Goal: Task Accomplishment & Management: Manage account settings

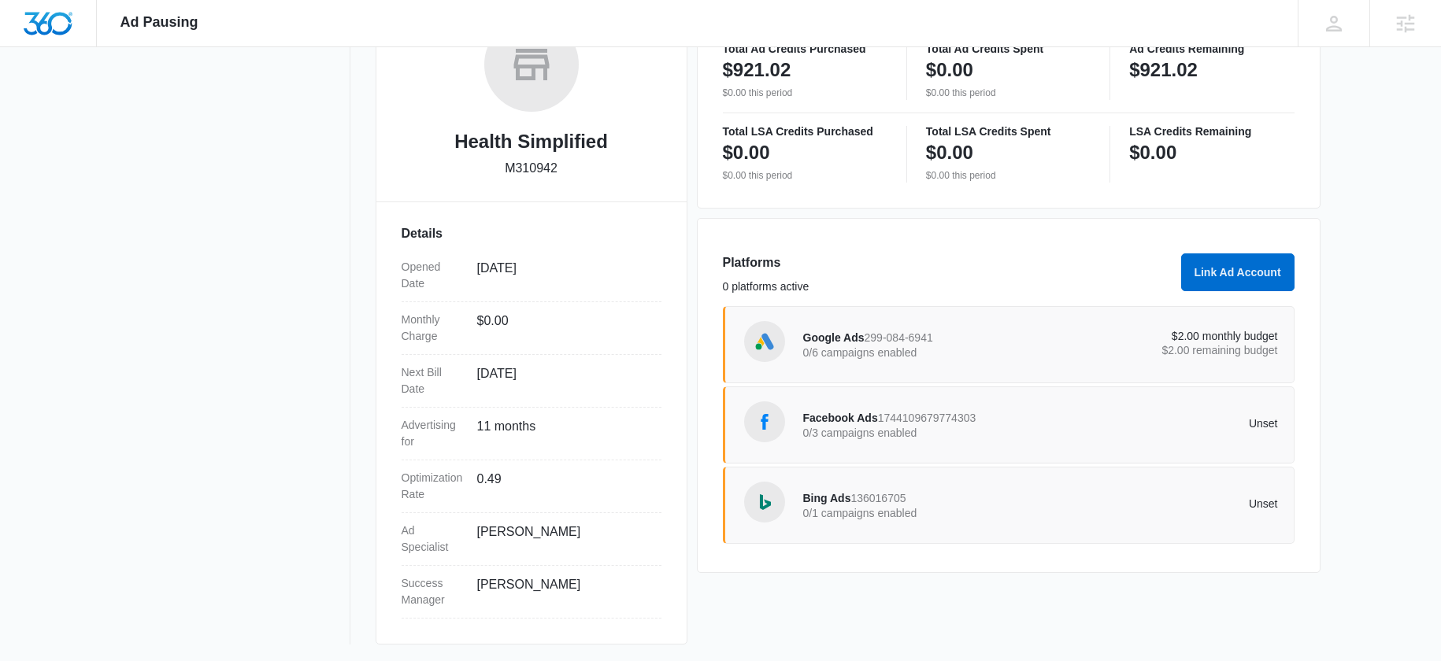
scroll to position [287, 0]
click at [1142, 354] on div "$2.00 monthly budget $2.00 remaining budget" at bounding box center [1159, 342] width 238 height 28
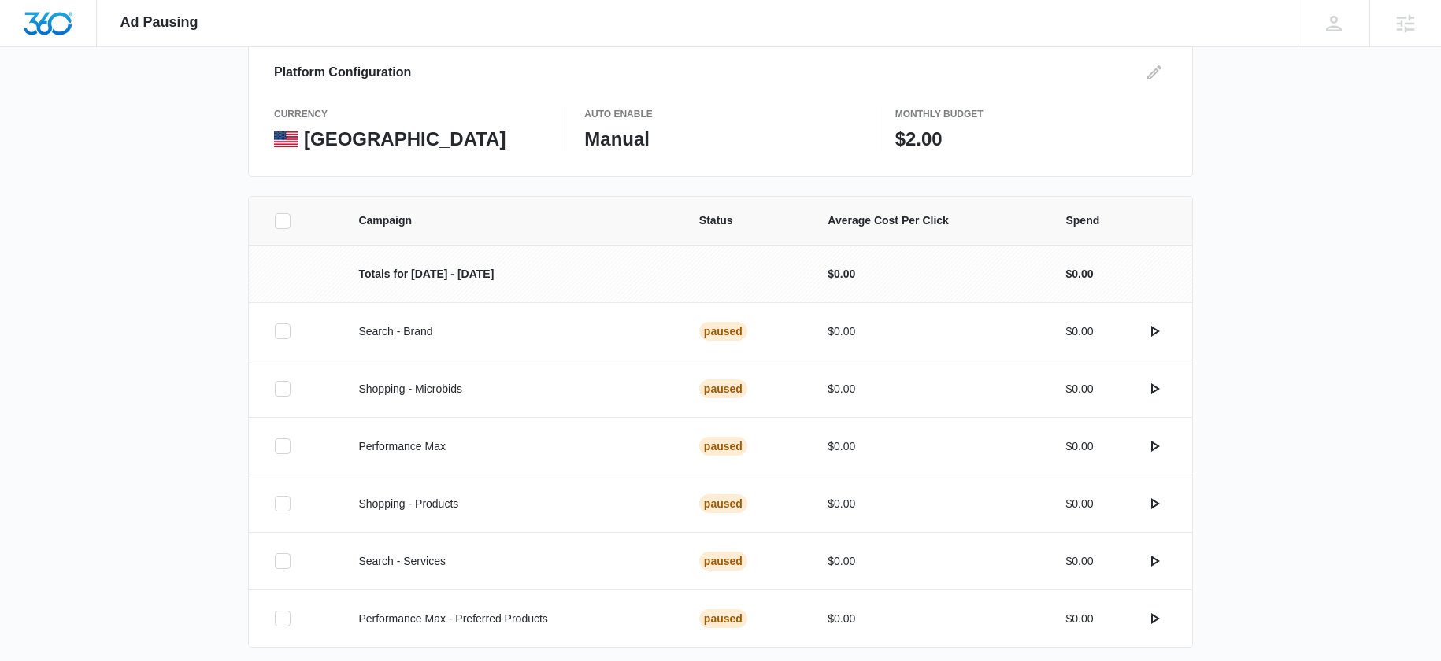
scroll to position [92, 0]
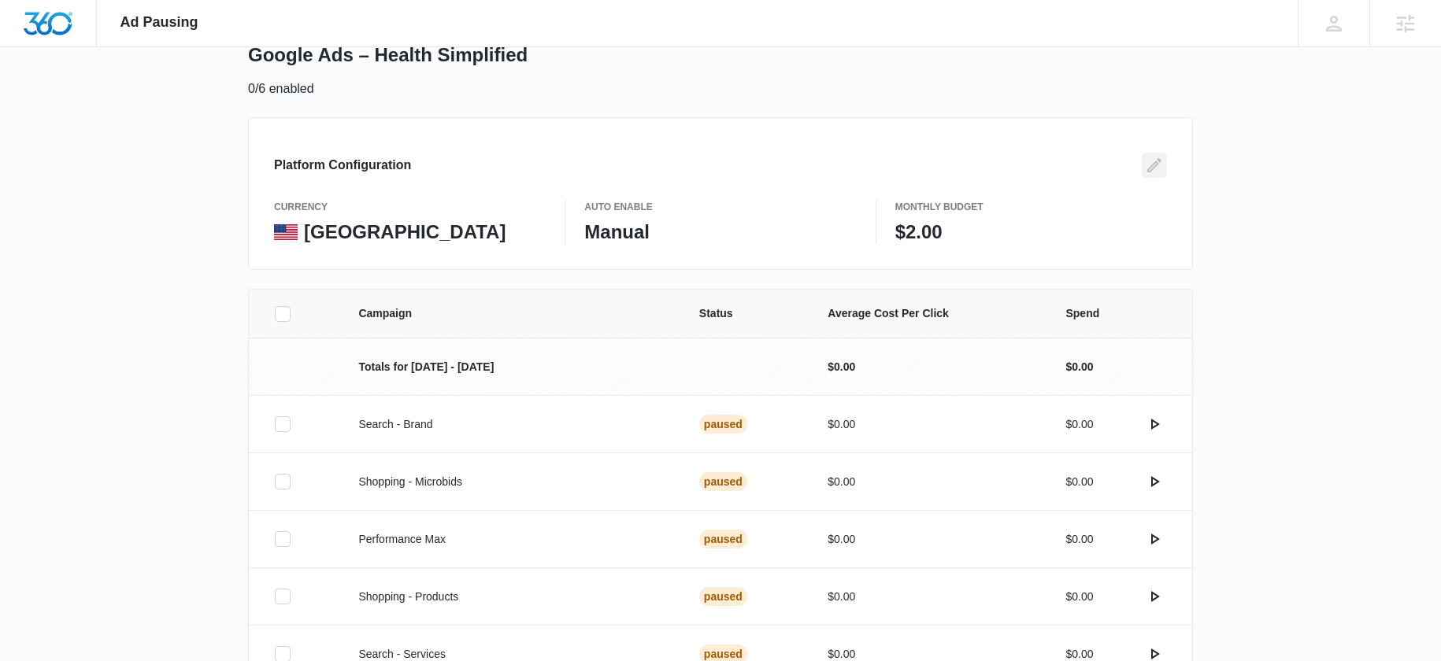
click at [1158, 170] on icon "Edit" at bounding box center [1154, 165] width 19 height 19
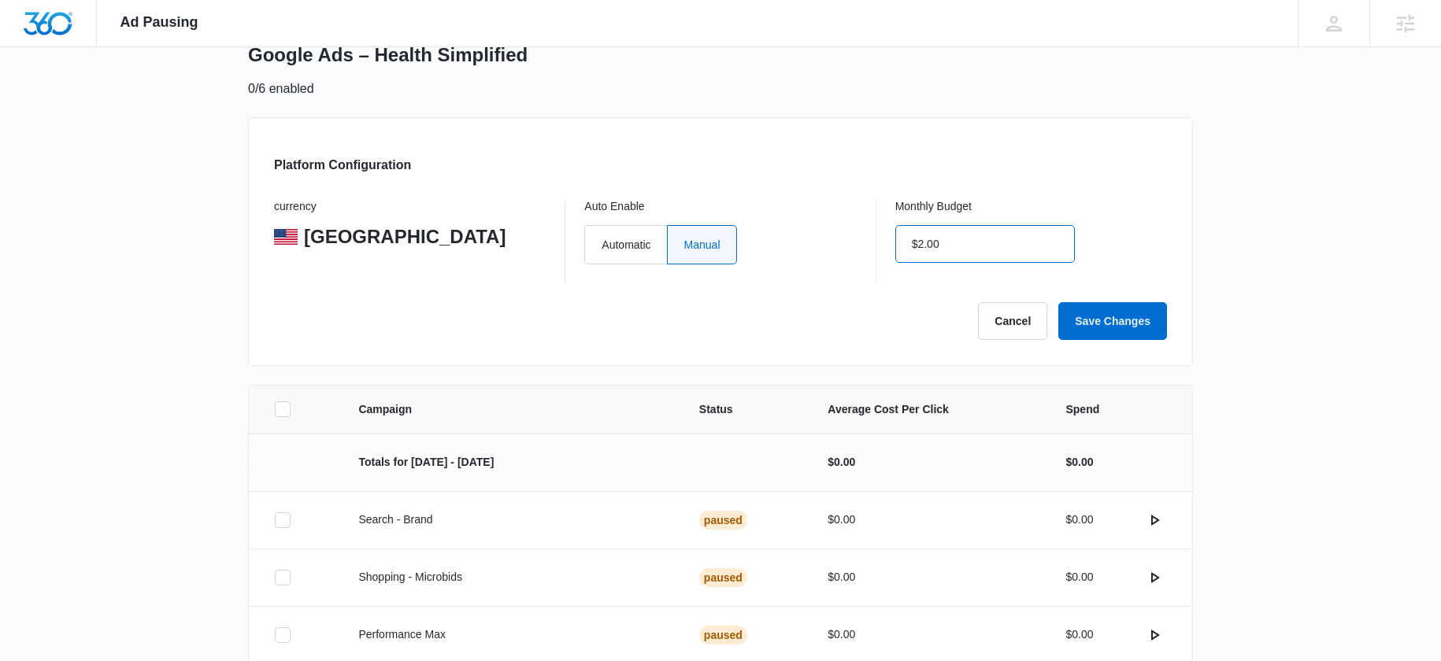
drag, startPoint x: 954, startPoint y: 249, endPoint x: 898, endPoint y: 254, distance: 56.1
click at [898, 254] on input "$2.00" at bounding box center [985, 244] width 180 height 38
click at [950, 239] on input "$2.00" at bounding box center [985, 244] width 180 height 38
drag, startPoint x: 931, startPoint y: 241, endPoint x: 907, endPoint y: 246, distance: 24.9
click at [907, 246] on input "$2.00" at bounding box center [985, 244] width 180 height 38
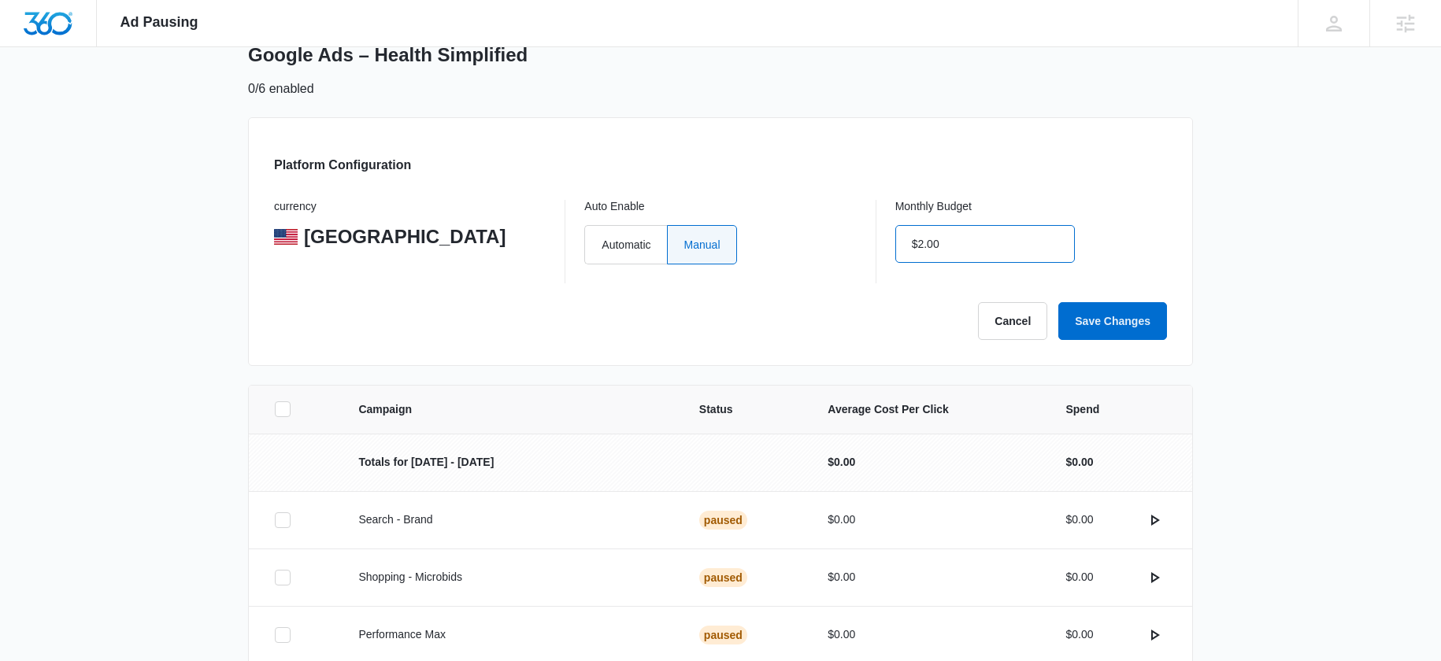
drag, startPoint x: 965, startPoint y: 243, endPoint x: 886, endPoint y: 250, distance: 79.8
click at [886, 250] on div "currency United States Auto Enable Automatic Manual Monthly Budget $2.00" at bounding box center [720, 241] width 893 height 83
type input "$500.00"
click at [1119, 320] on button "Save Changes" at bounding box center [1112, 321] width 109 height 38
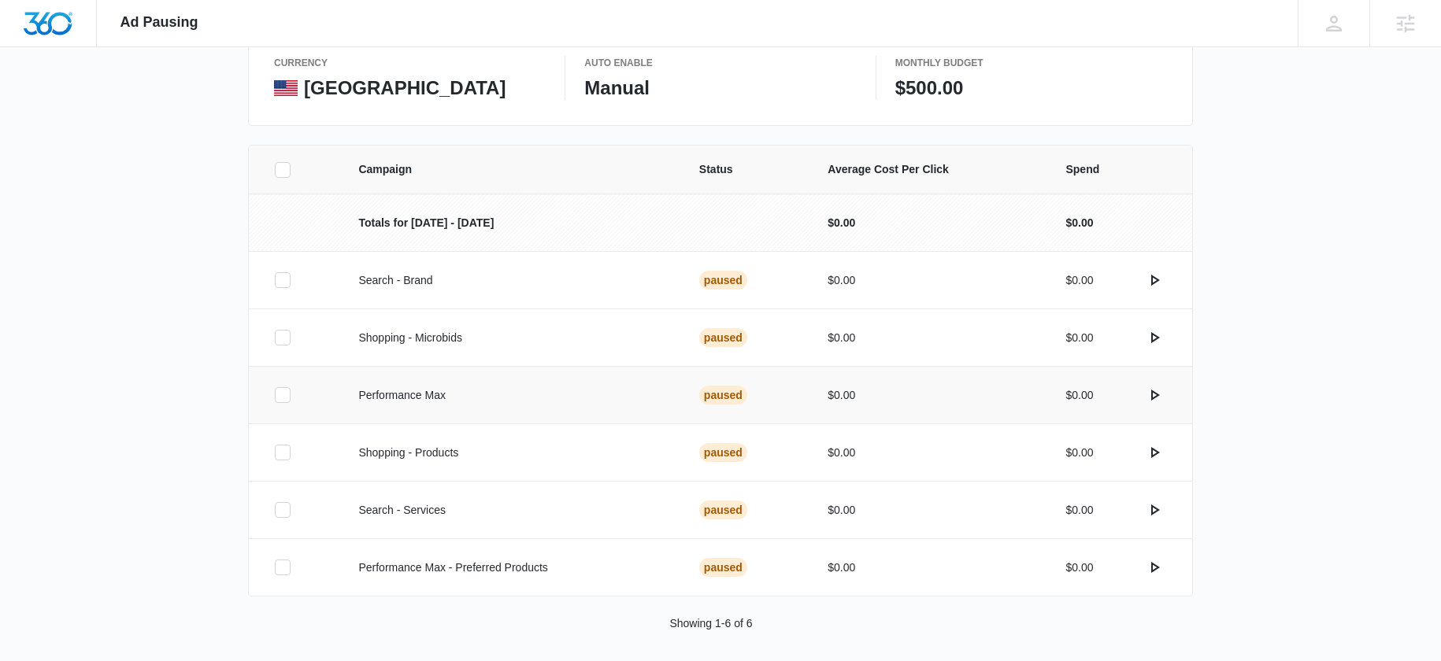
scroll to position [245, 0]
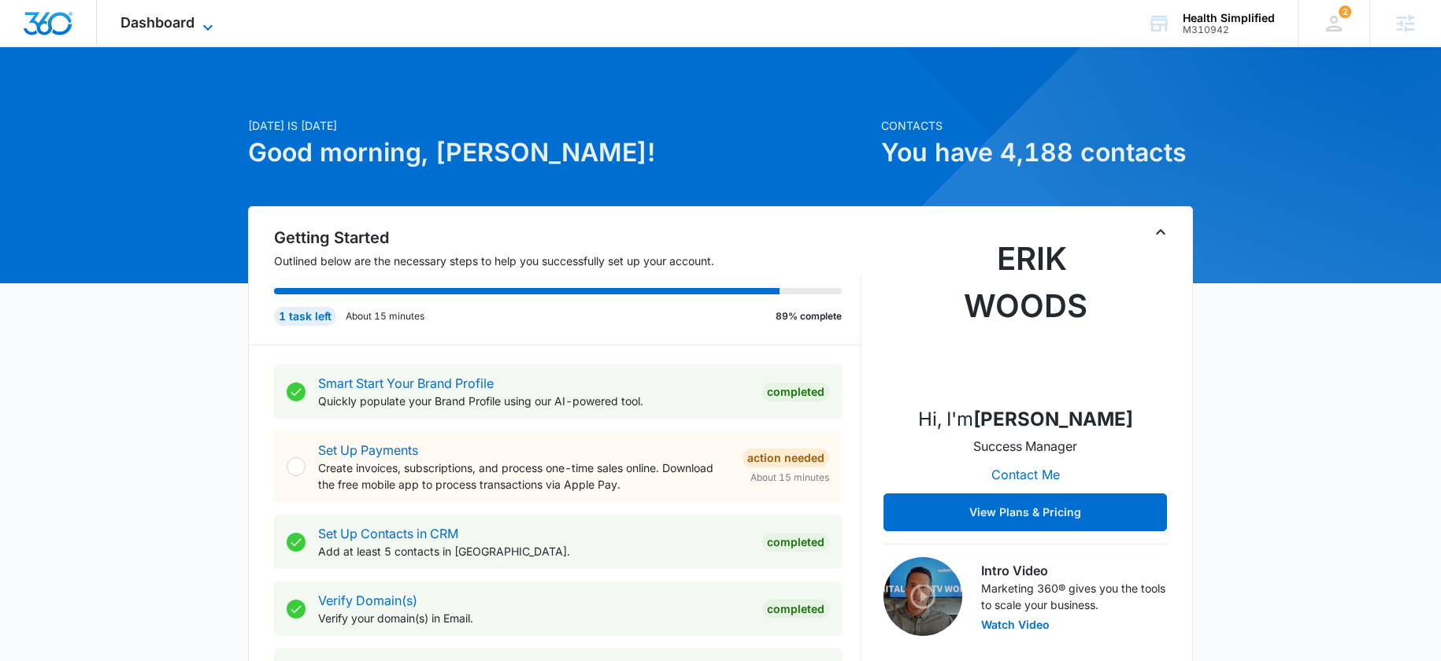
click at [157, 28] on span "Dashboard" at bounding box center [157, 22] width 74 height 17
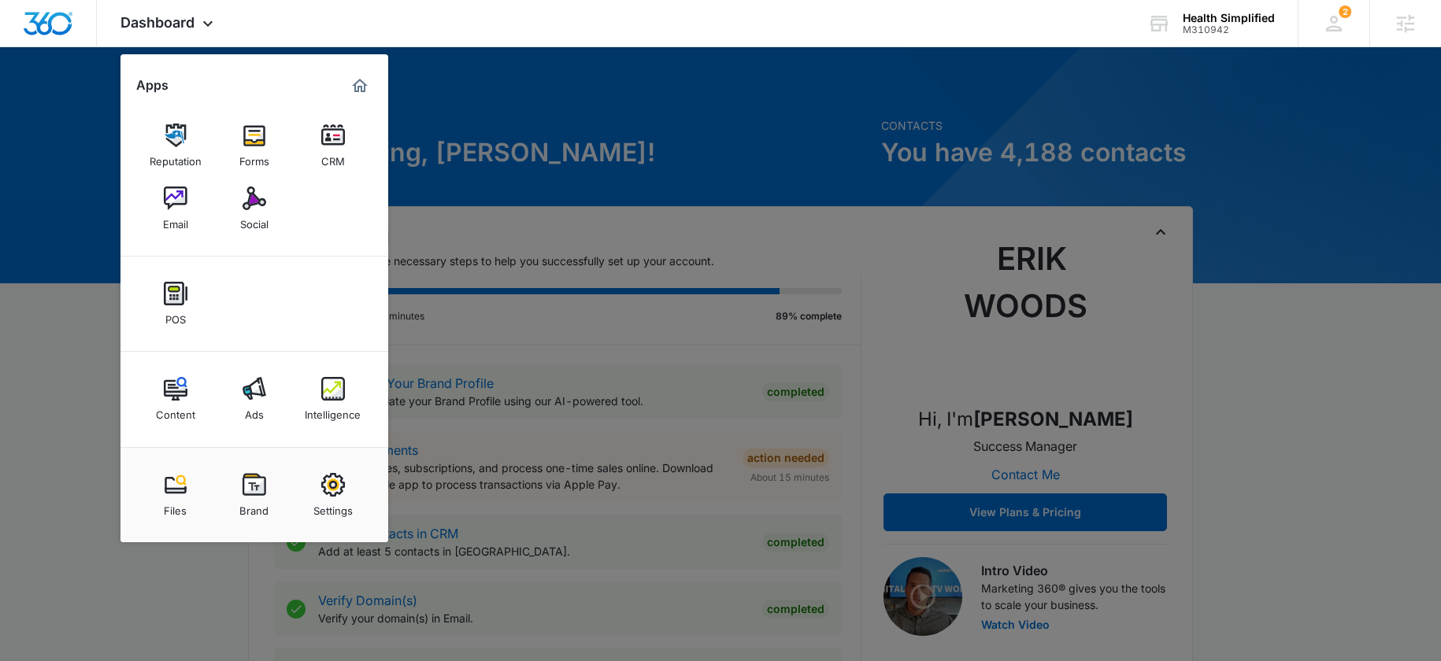
click at [247, 398] on img at bounding box center [254, 389] width 24 height 24
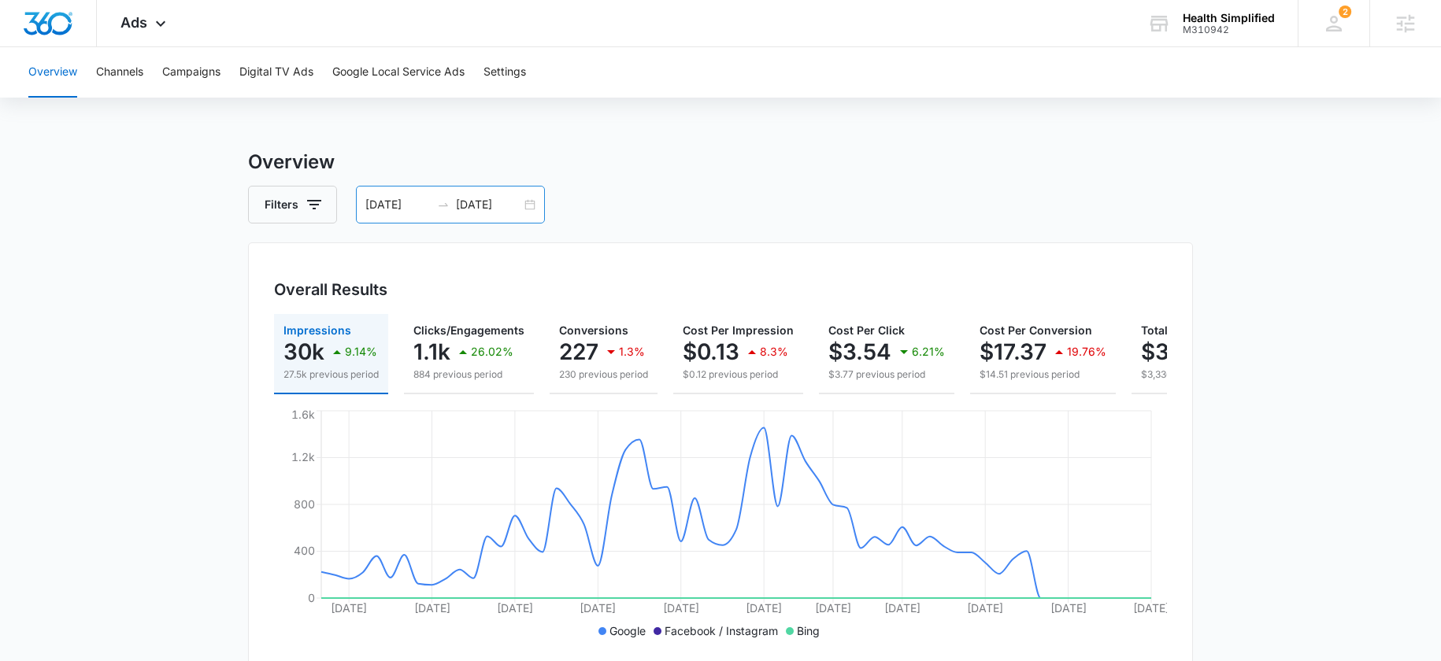
click at [479, 208] on input "[DATE]" at bounding box center [488, 204] width 65 height 17
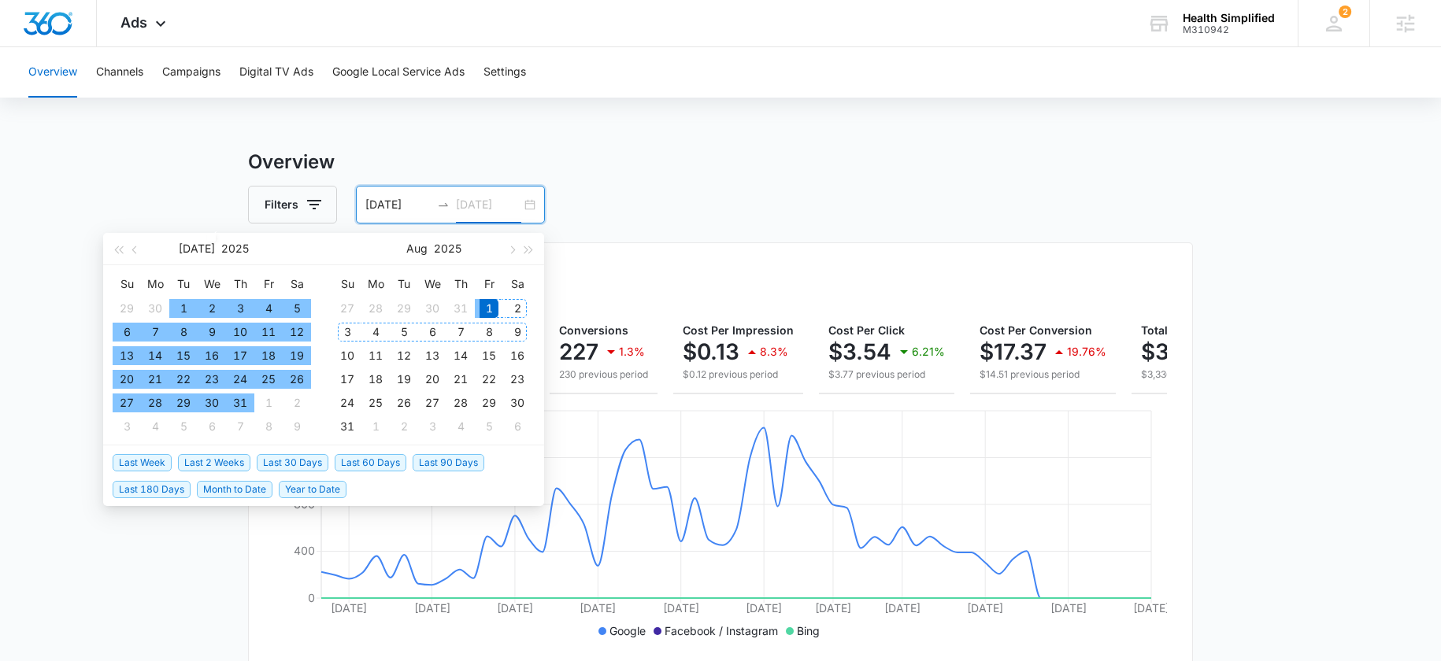
type input "[DATE]"
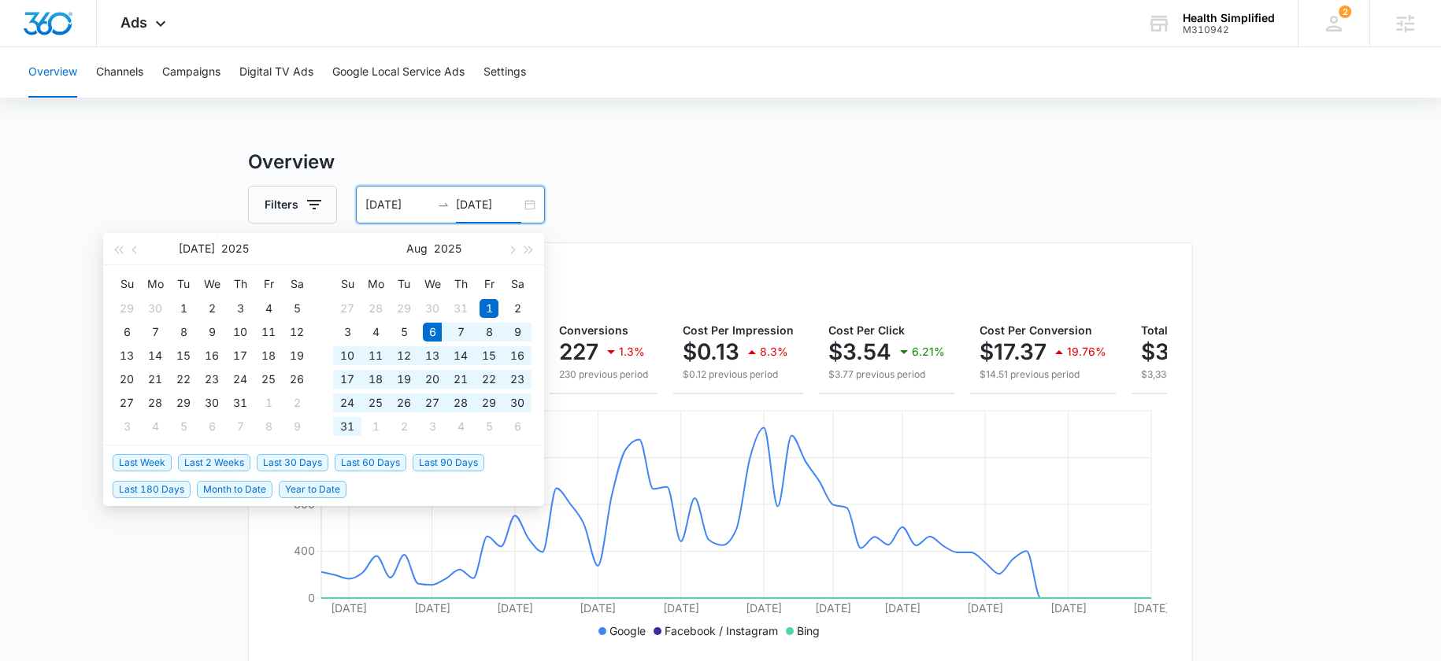
click at [287, 464] on span "Last 30 Days" at bounding box center [293, 462] width 72 height 17
type input "[DATE]"
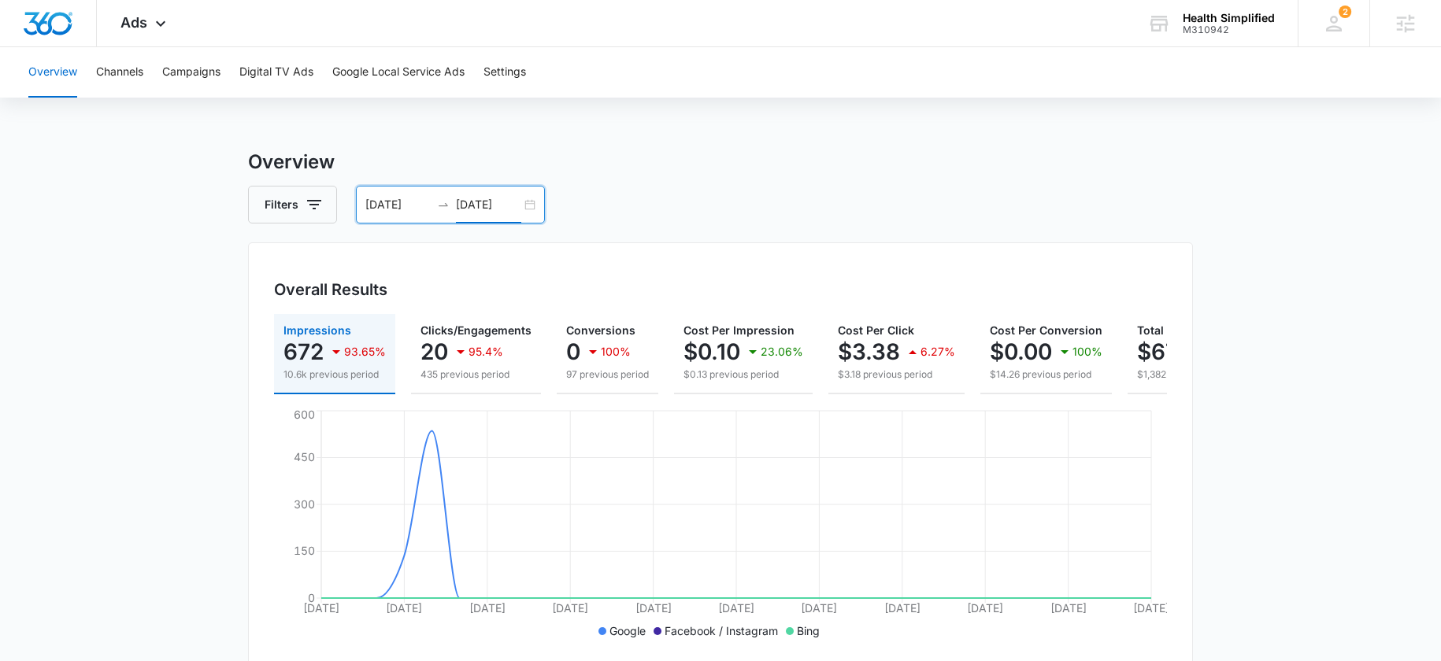
scroll to position [0, 113]
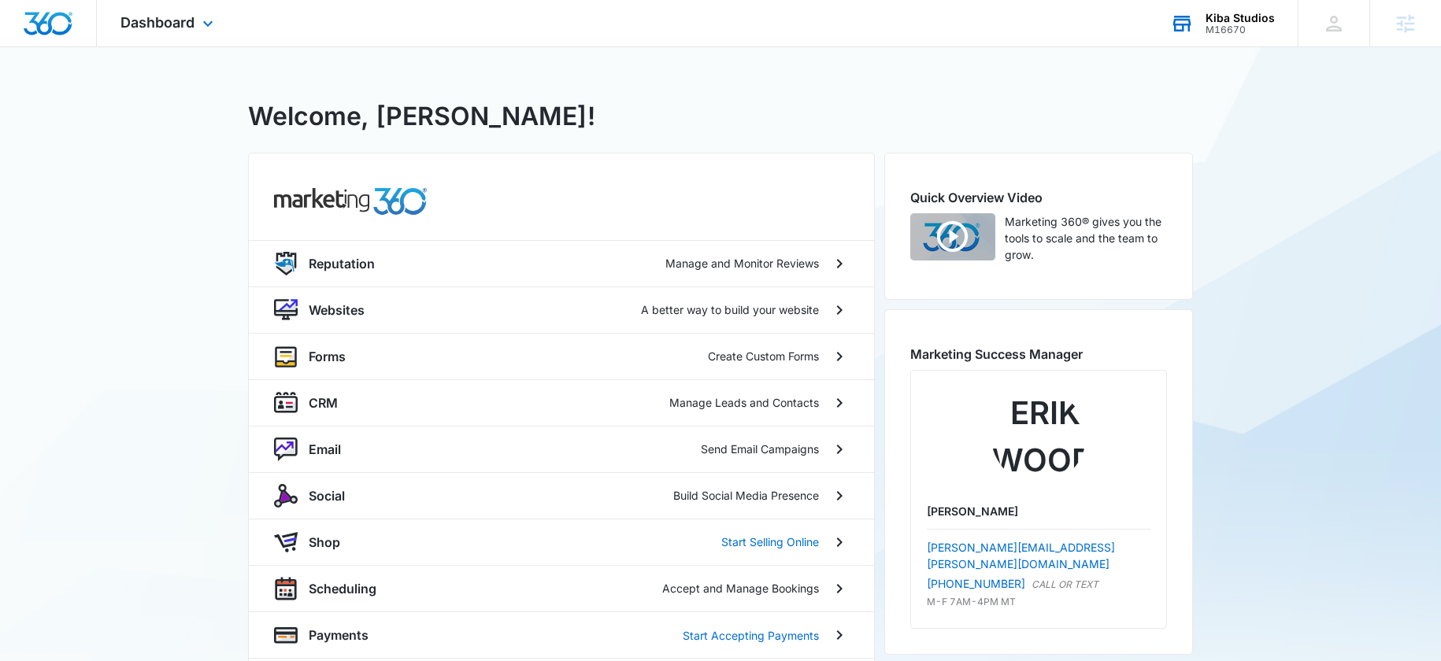
click at [1236, 19] on div "Kiba Studios" at bounding box center [1239, 18] width 69 height 13
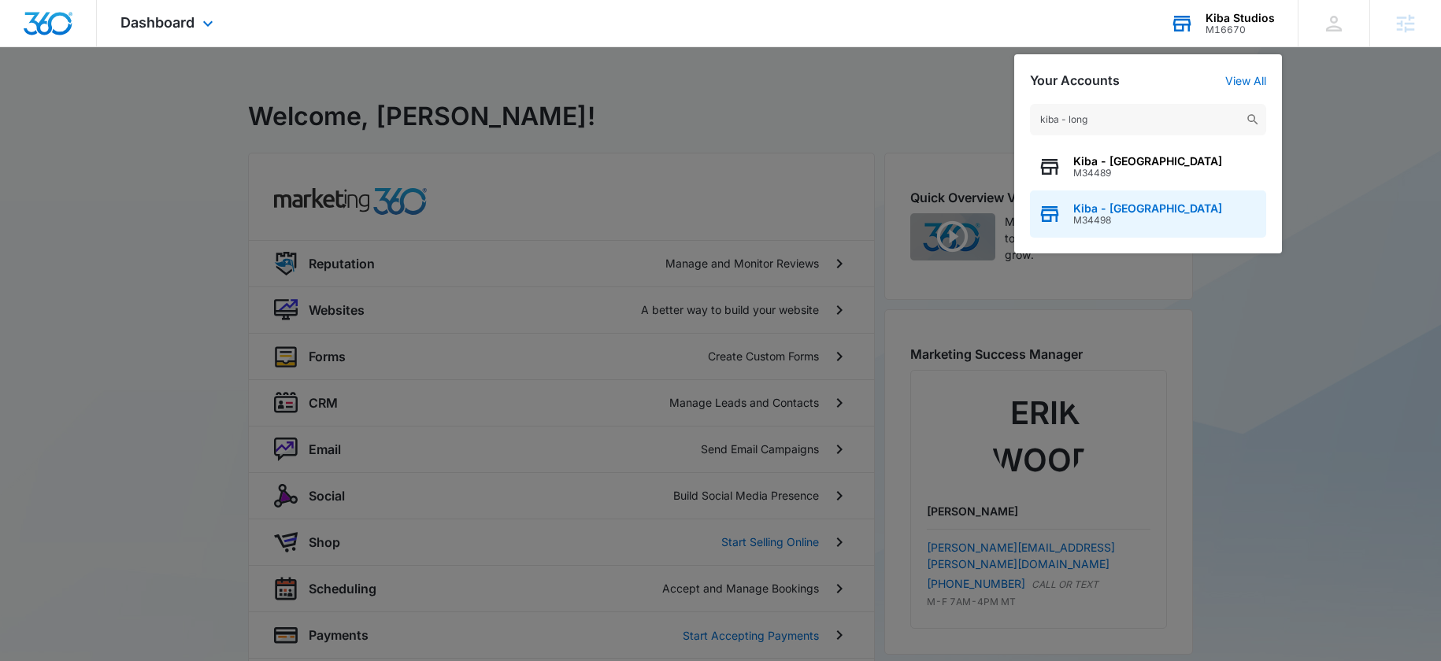
type input "kiba - long"
click at [1090, 217] on span "M34498" at bounding box center [1147, 220] width 149 height 11
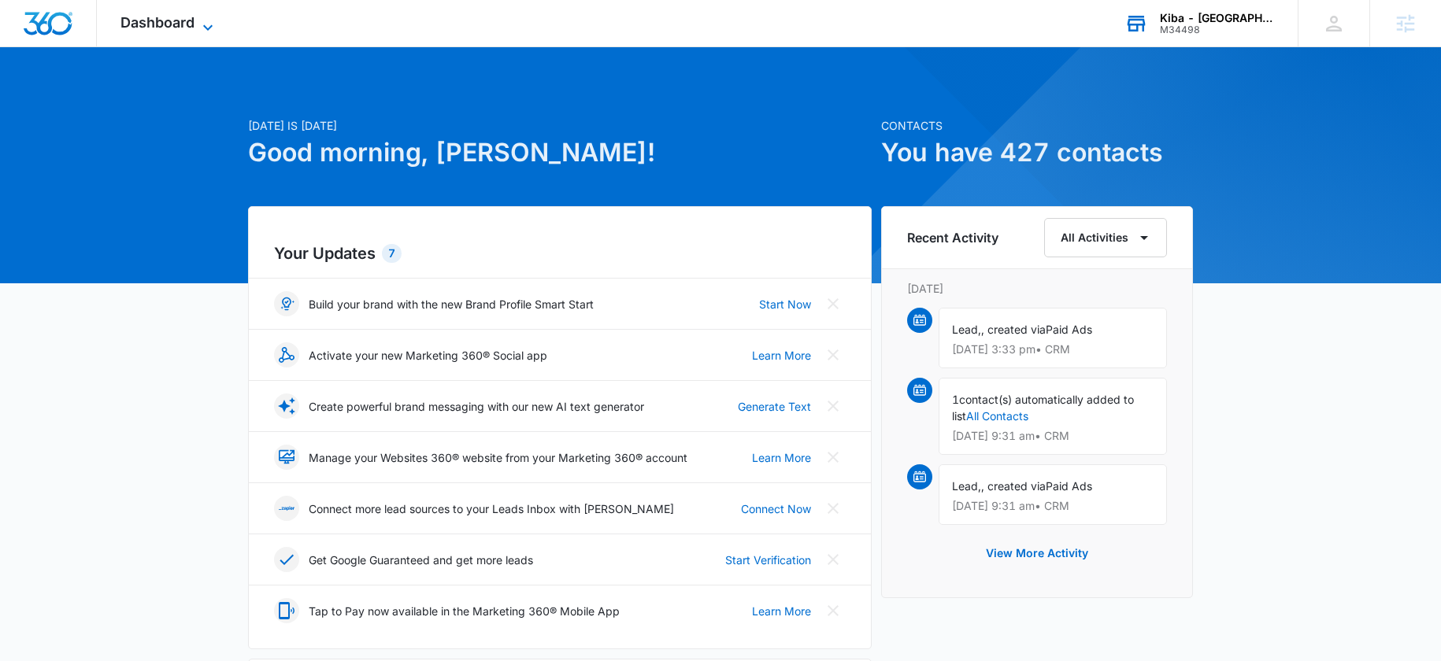
click at [212, 28] on icon at bounding box center [207, 27] width 19 height 19
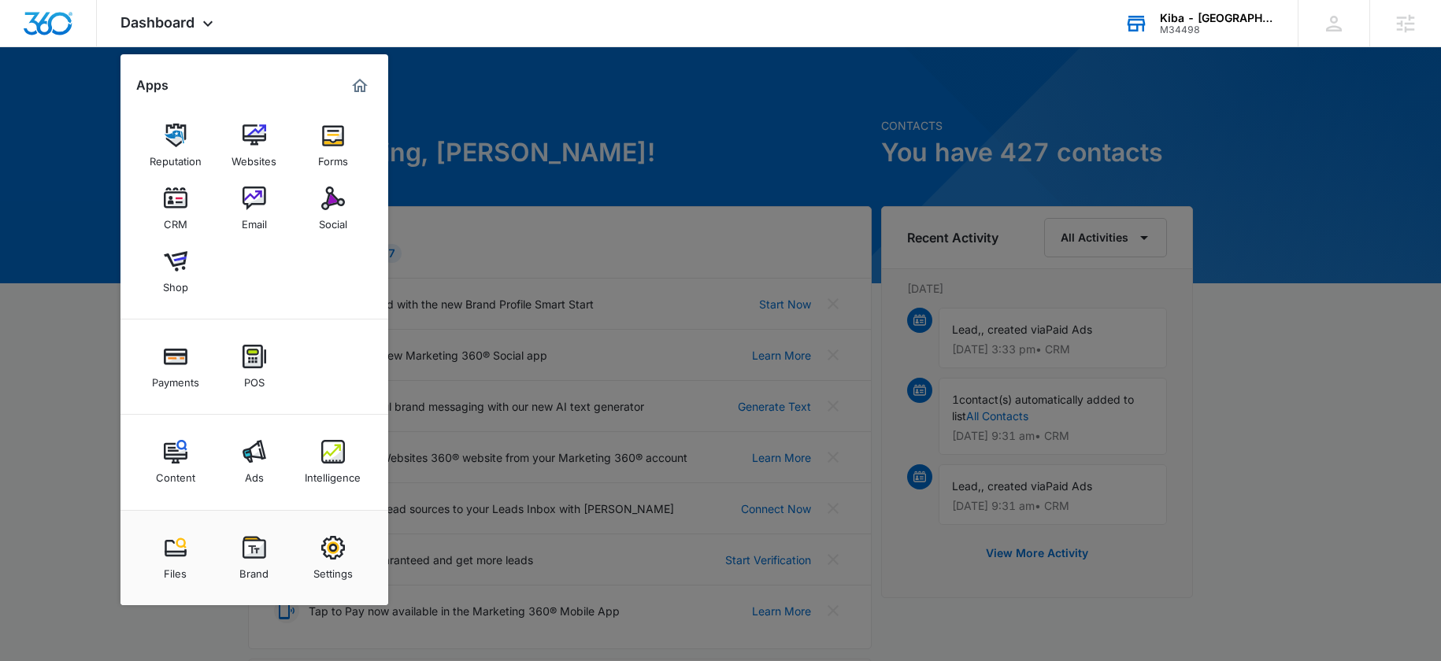
click at [260, 454] on img at bounding box center [254, 452] width 24 height 24
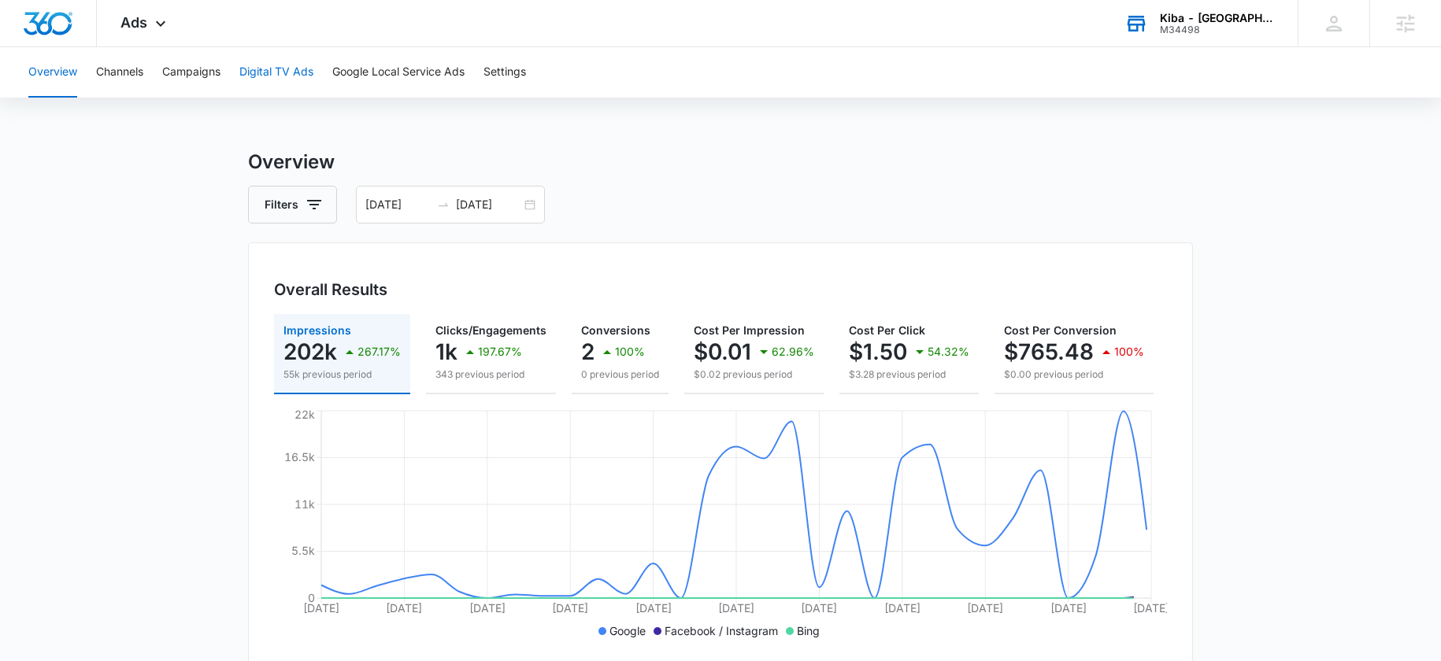
click at [293, 81] on button "Digital TV Ads" at bounding box center [276, 72] width 74 height 50
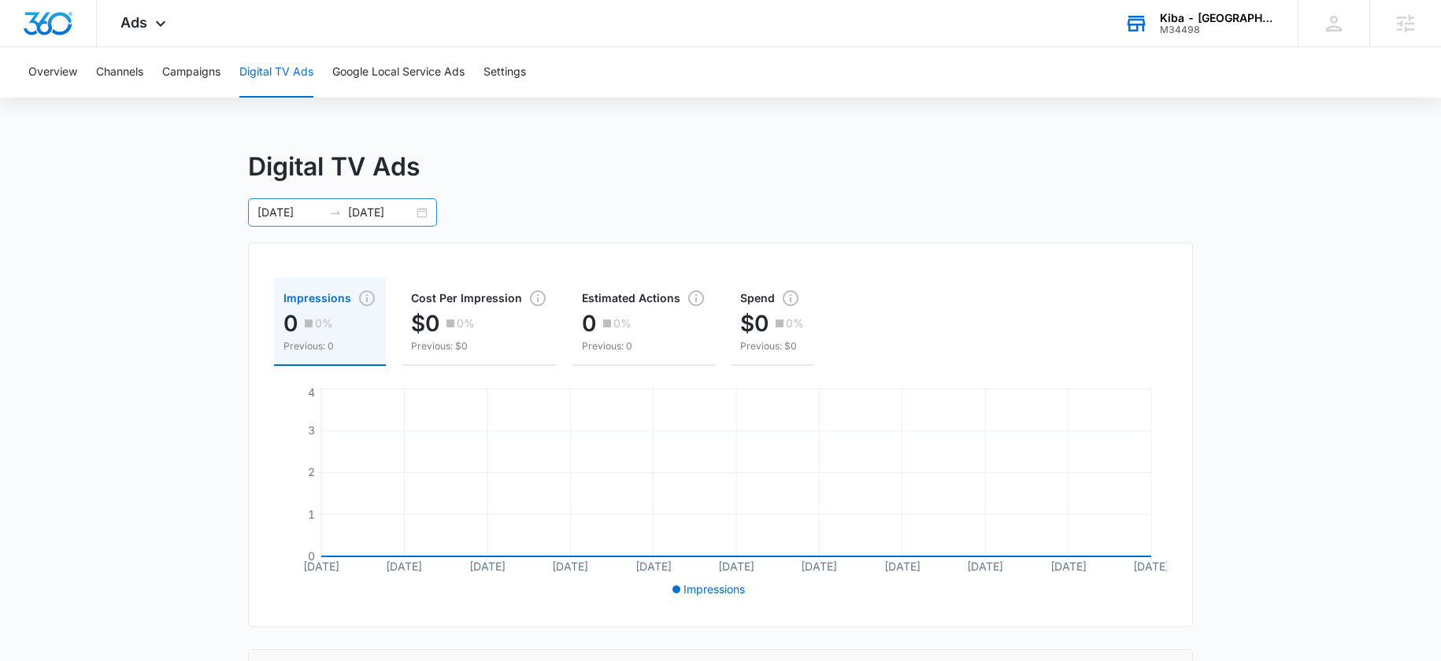
click at [375, 222] on div "07/07/2025 08/06/2025" at bounding box center [342, 212] width 189 height 28
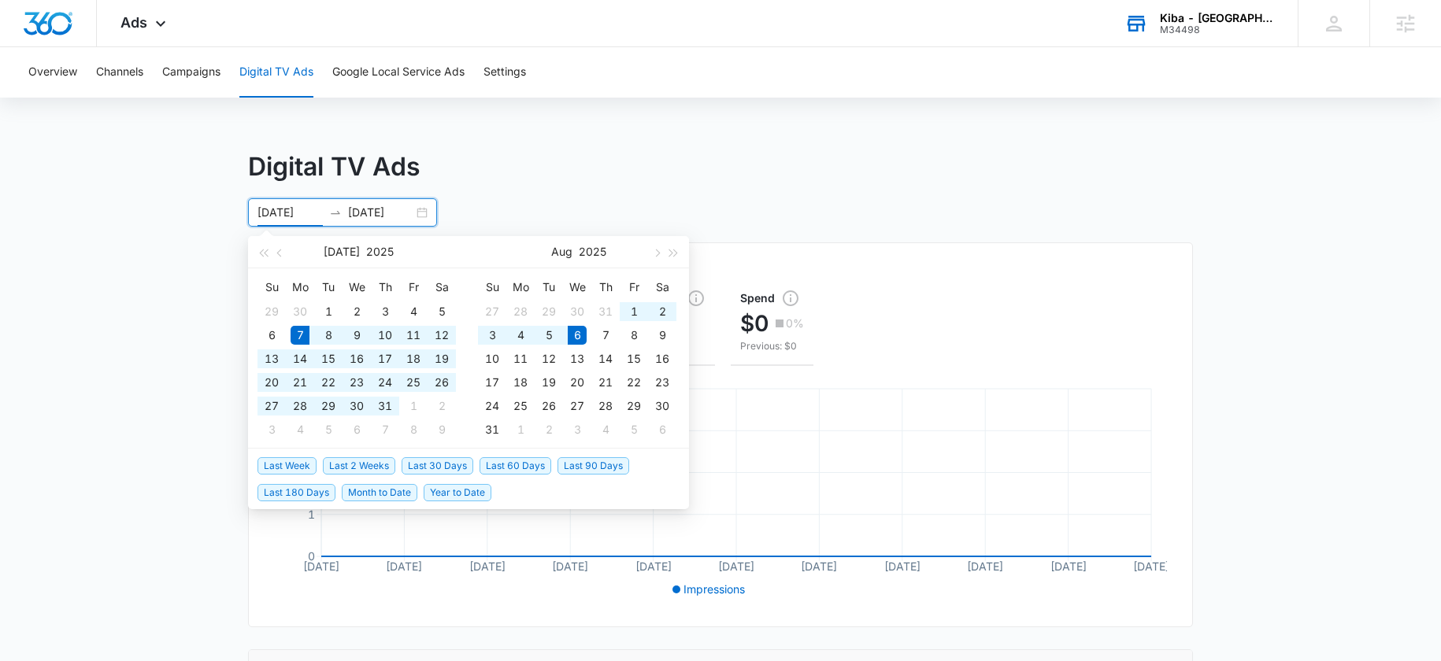
click at [379, 476] on li "Last 2 Weeks" at bounding box center [362, 465] width 79 height 27
click at [382, 470] on span "Last 2 Weeks" at bounding box center [359, 465] width 72 height 17
type input "08/22/2025"
type input "[DATE]"
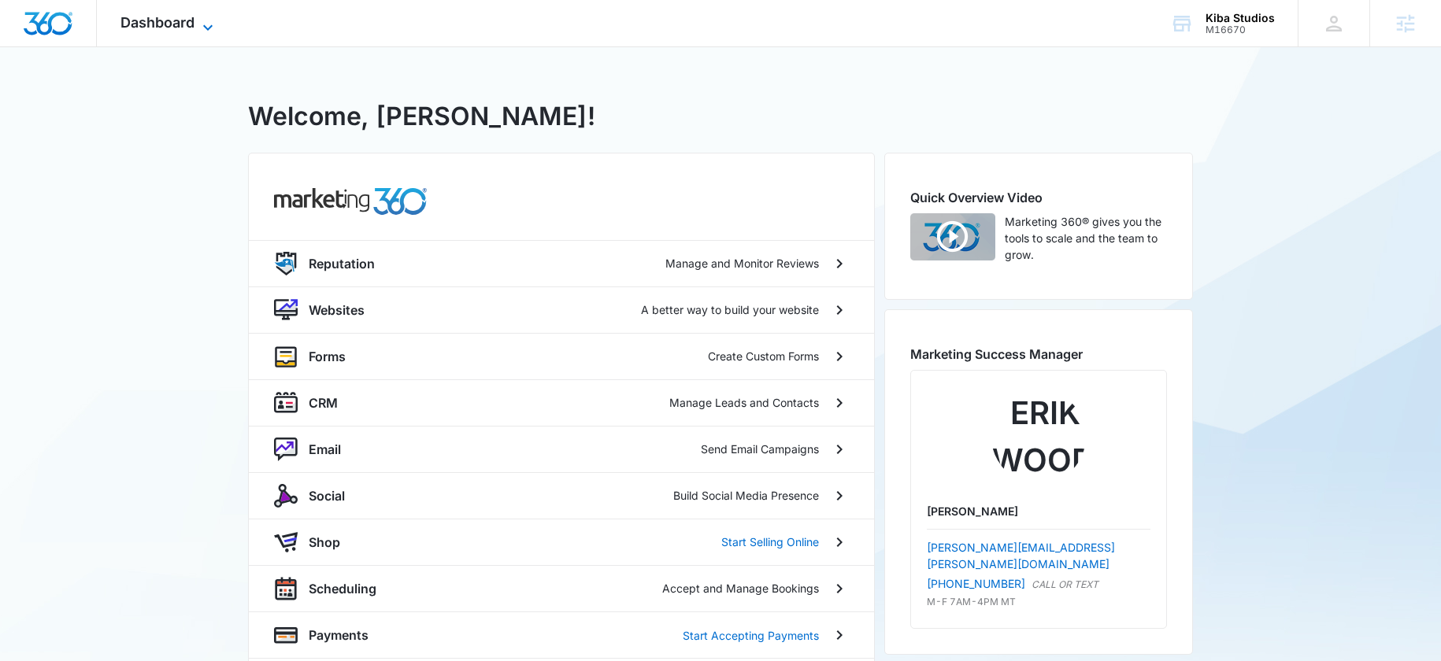
click at [189, 24] on span "Dashboard" at bounding box center [157, 22] width 74 height 17
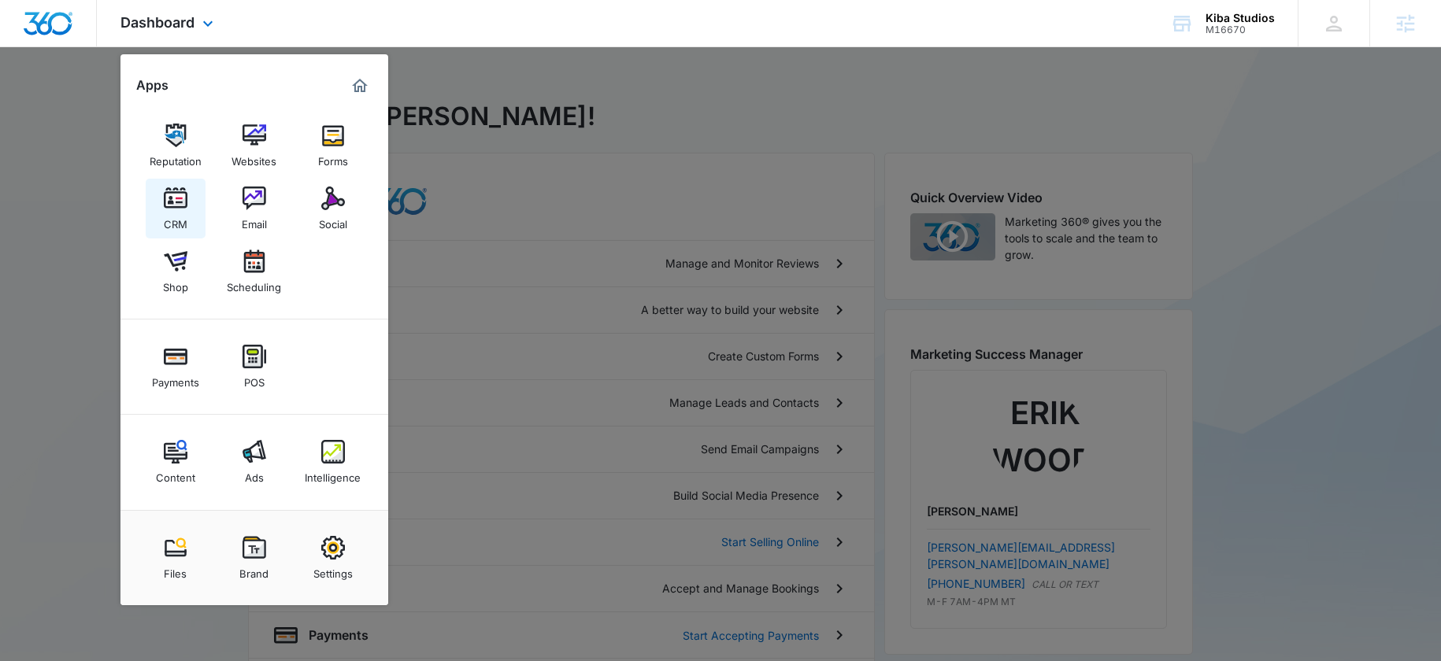
click at [167, 214] on div "CRM" at bounding box center [176, 220] width 24 height 20
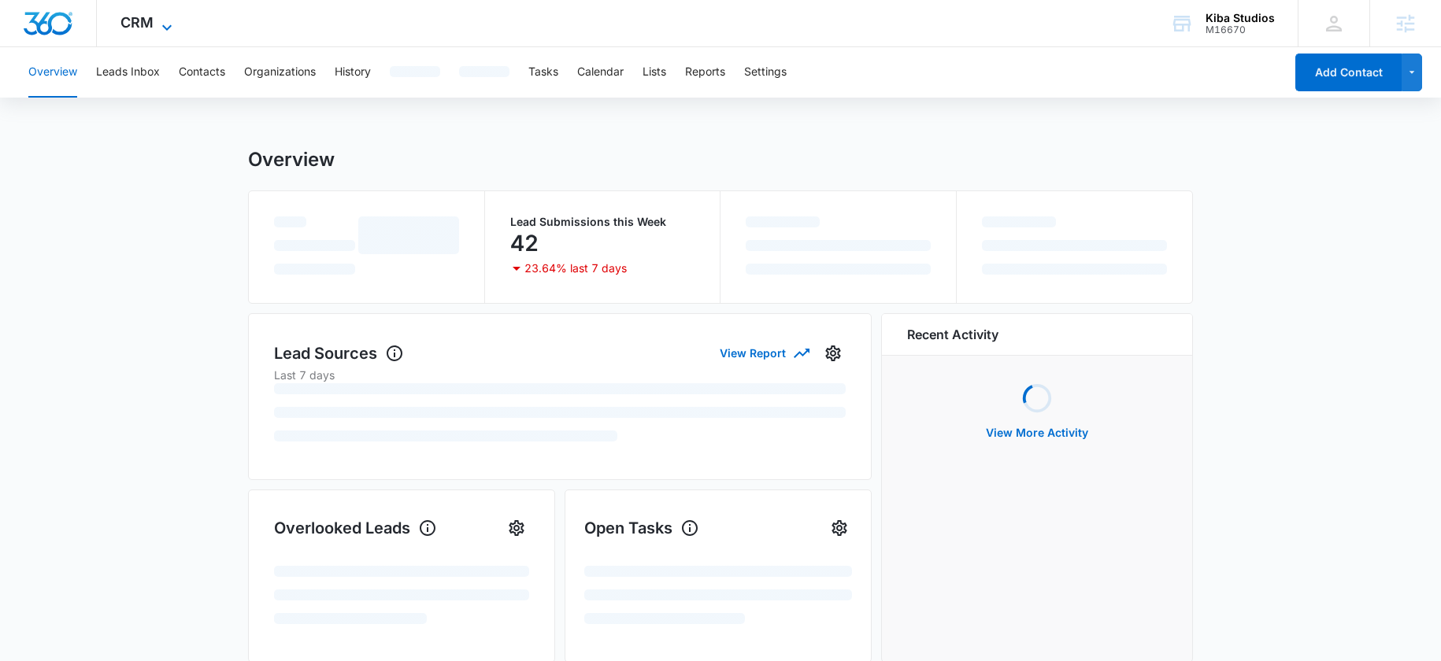
click at [165, 24] on icon at bounding box center [166, 27] width 19 height 19
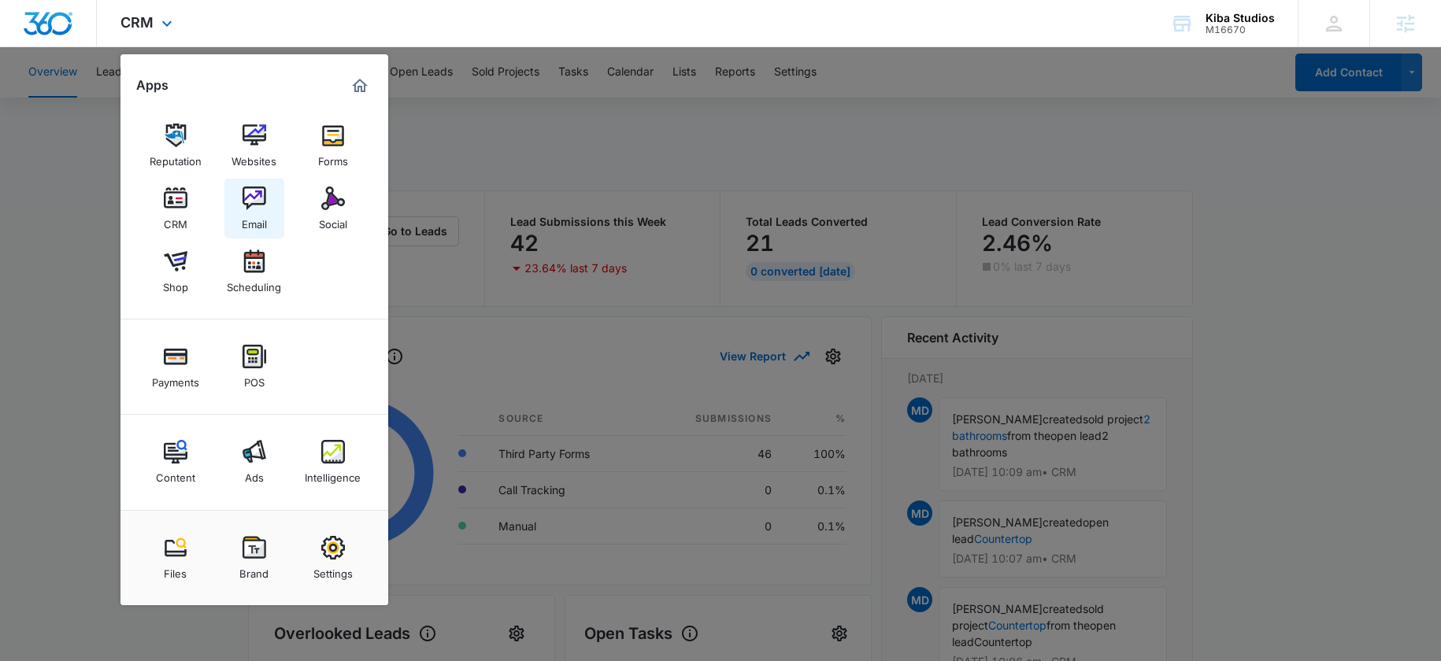
click at [265, 183] on link "Email" at bounding box center [254, 209] width 60 height 60
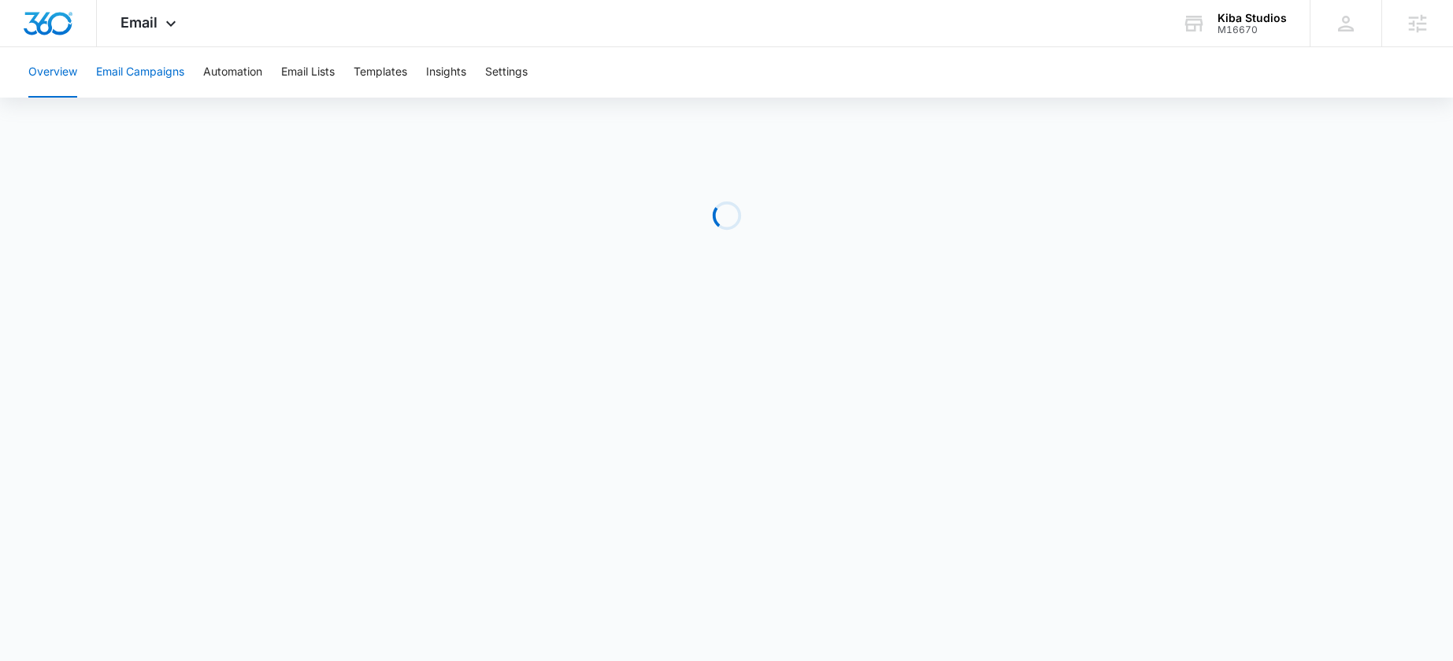
click at [131, 68] on button "Email Campaigns" at bounding box center [140, 72] width 88 height 50
click at [293, 76] on button "Email Lists" at bounding box center [308, 72] width 54 height 50
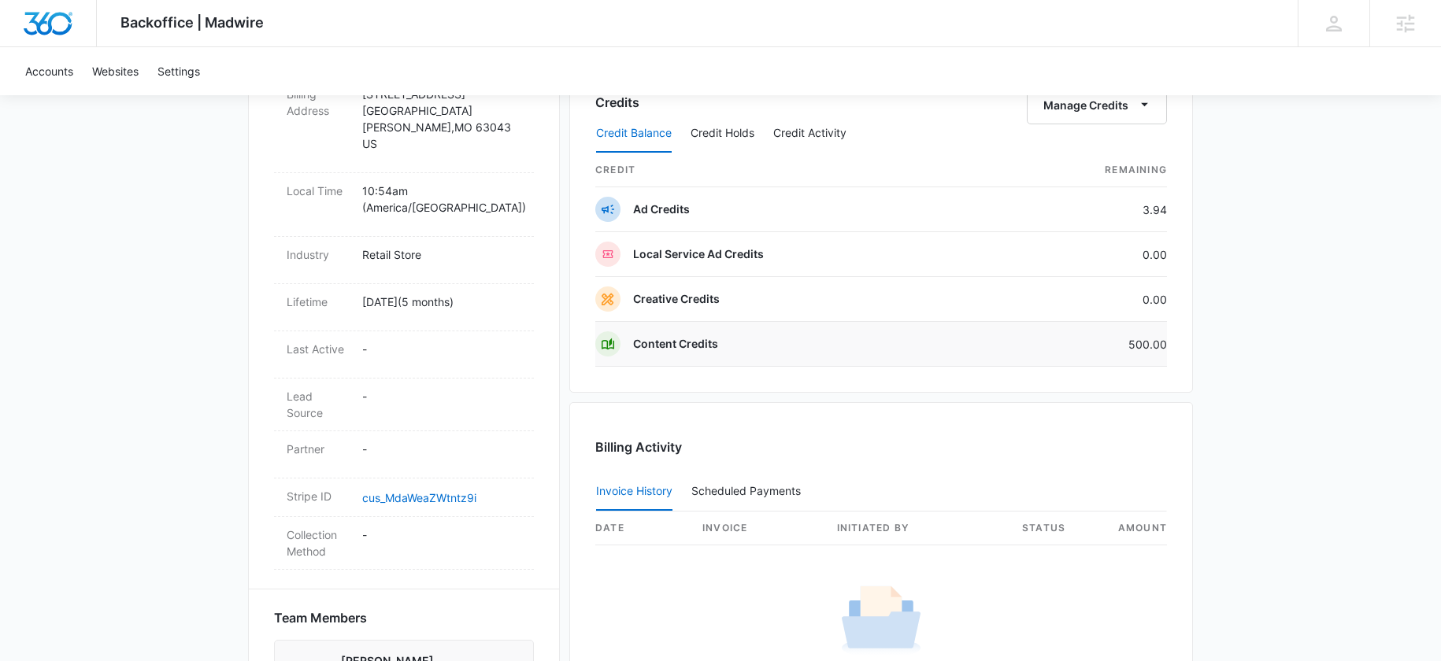
scroll to position [662, 0]
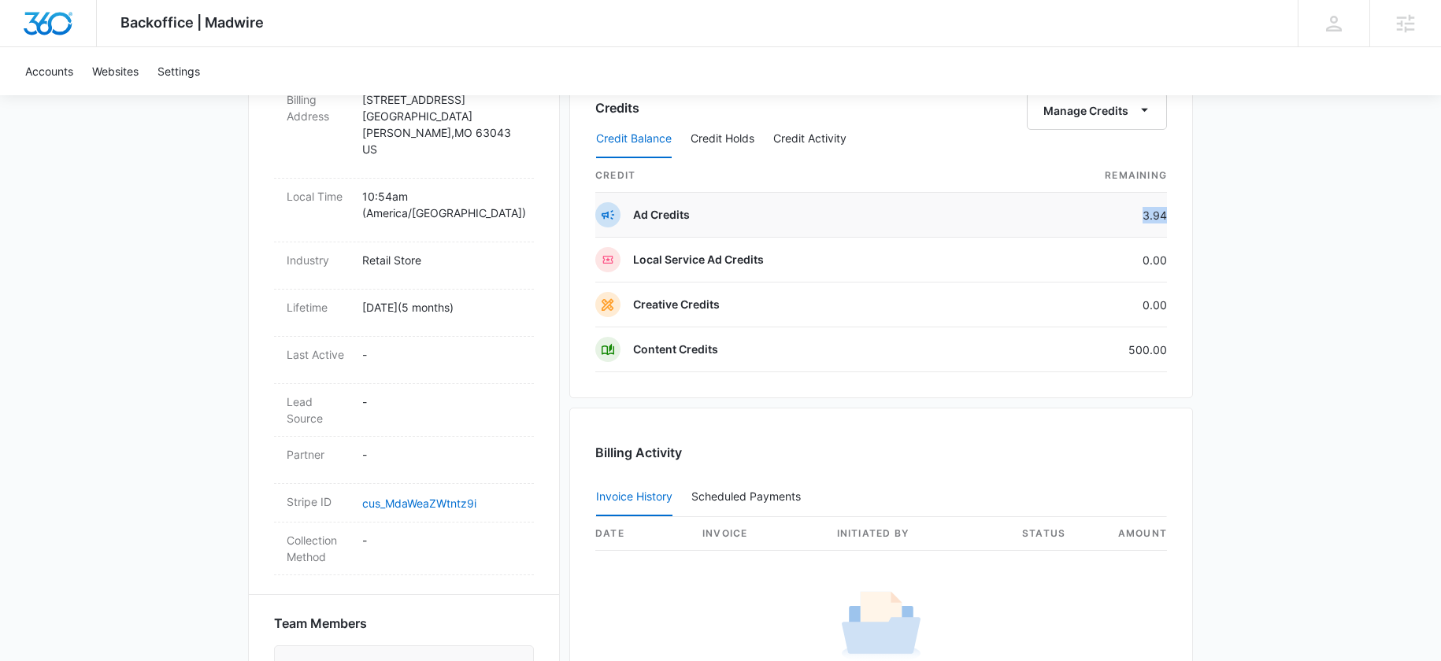
drag, startPoint x: 1134, startPoint y: 214, endPoint x: 1164, endPoint y: 222, distance: 31.7
click at [1168, 223] on div "Credits Manage Credits Credit Balance Credit Holds Credit Activity credit Remai…" at bounding box center [881, 228] width 624 height 342
click at [1016, 210] on td "3.94" at bounding box center [1083, 215] width 167 height 45
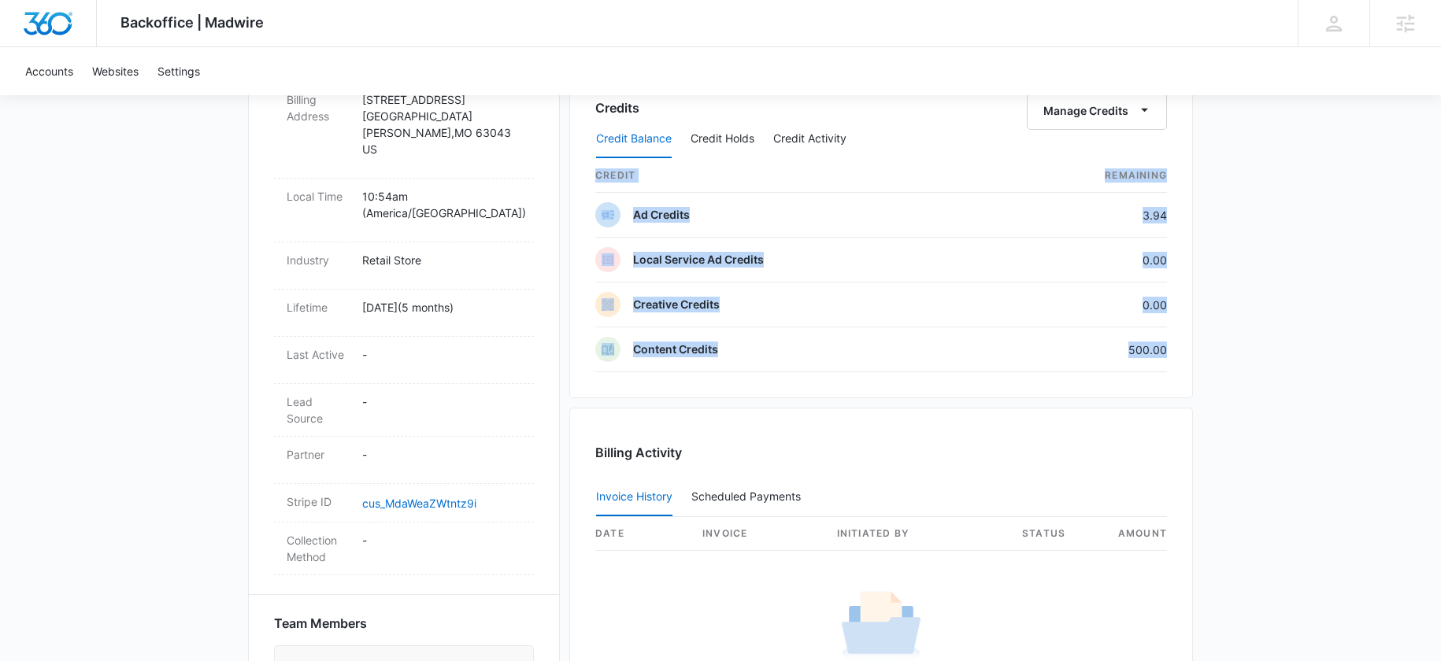
drag, startPoint x: 1125, startPoint y: 358, endPoint x: 1198, endPoint y: 354, distance: 72.6
click at [1197, 354] on div "Backoffice | Madwire Apps Settings EW Erik Woods erik.woods@madwire.com My Prof…" at bounding box center [720, 143] width 1441 height 1610
click at [1183, 343] on div "Credits Manage Credits Credit Balance Credit Holds Credit Activity credit Remai…" at bounding box center [881, 228] width 624 height 342
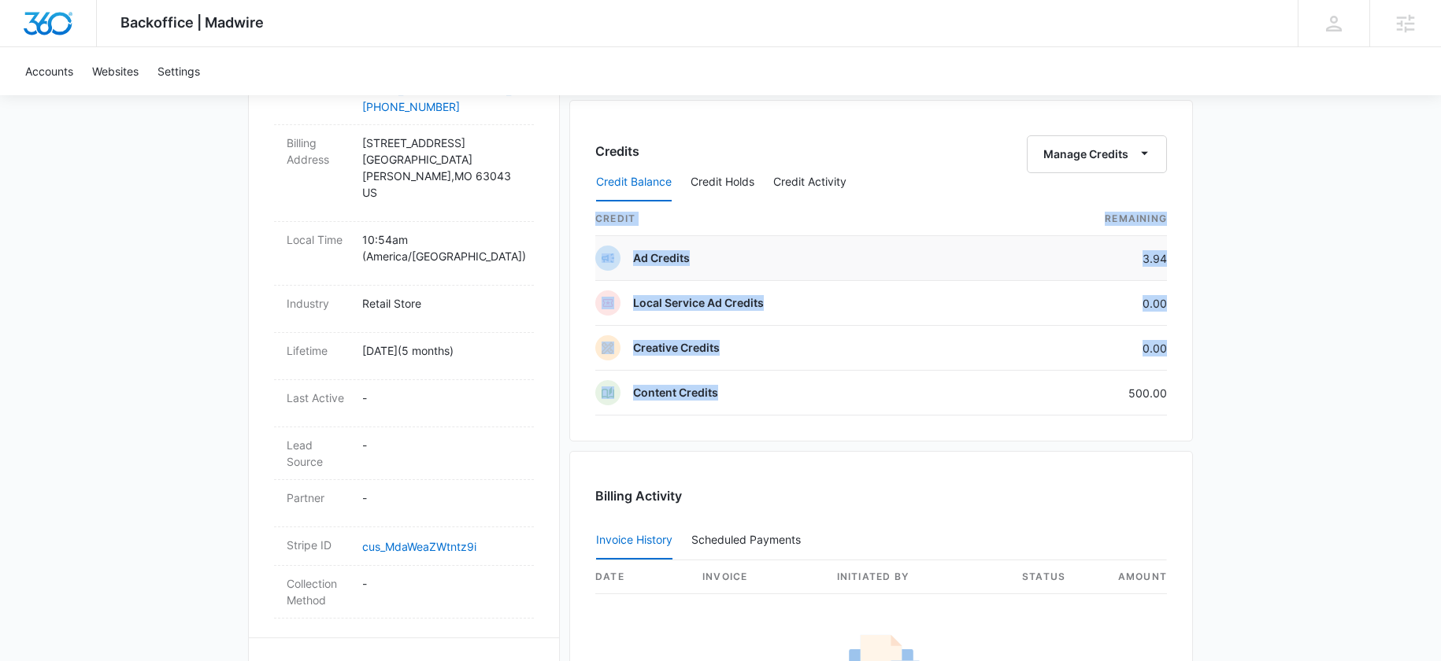
scroll to position [602, 0]
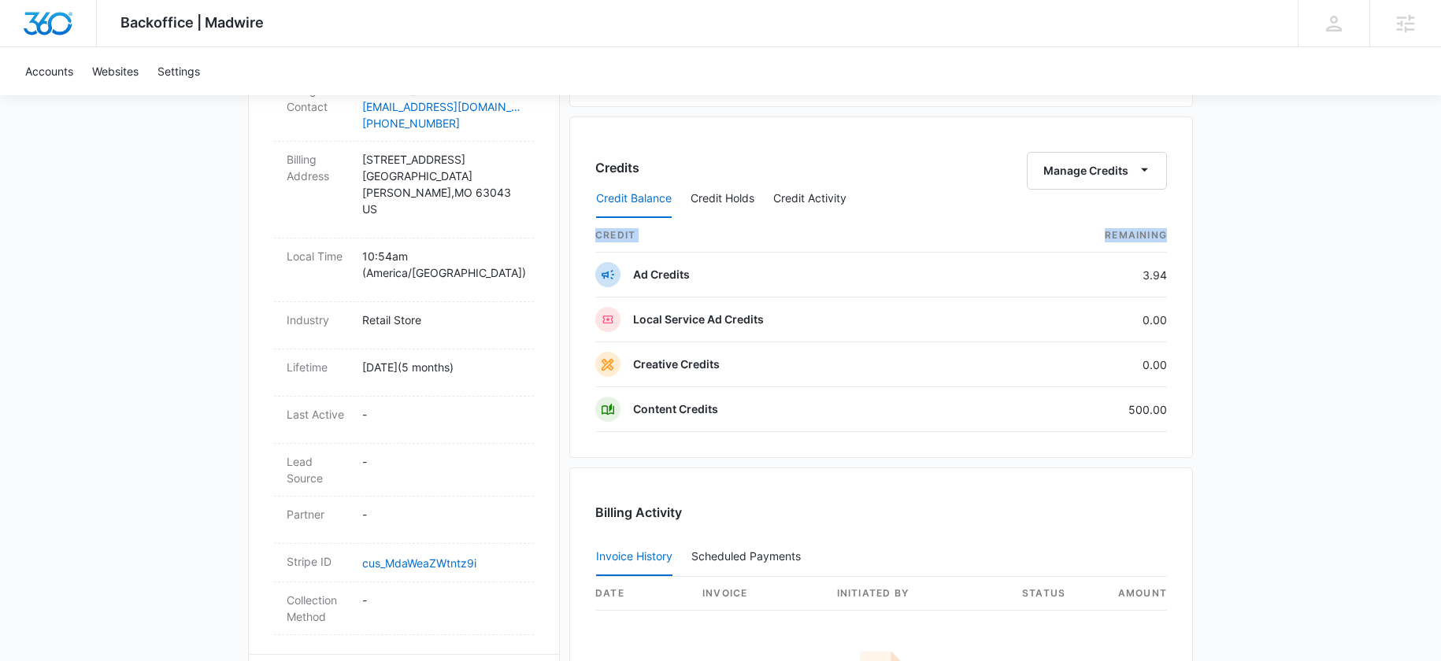
drag, startPoint x: 1108, startPoint y: 257, endPoint x: 1198, endPoint y: 268, distance: 91.2
click at [1198, 268] on div "Backoffice | Madwire Apps Settings EW Erik Woods erik.woods@madwire.com My Prof…" at bounding box center [720, 203] width 1441 height 1610
click at [918, 277] on td "Ad Credits" at bounding box center [797, 275] width 405 height 45
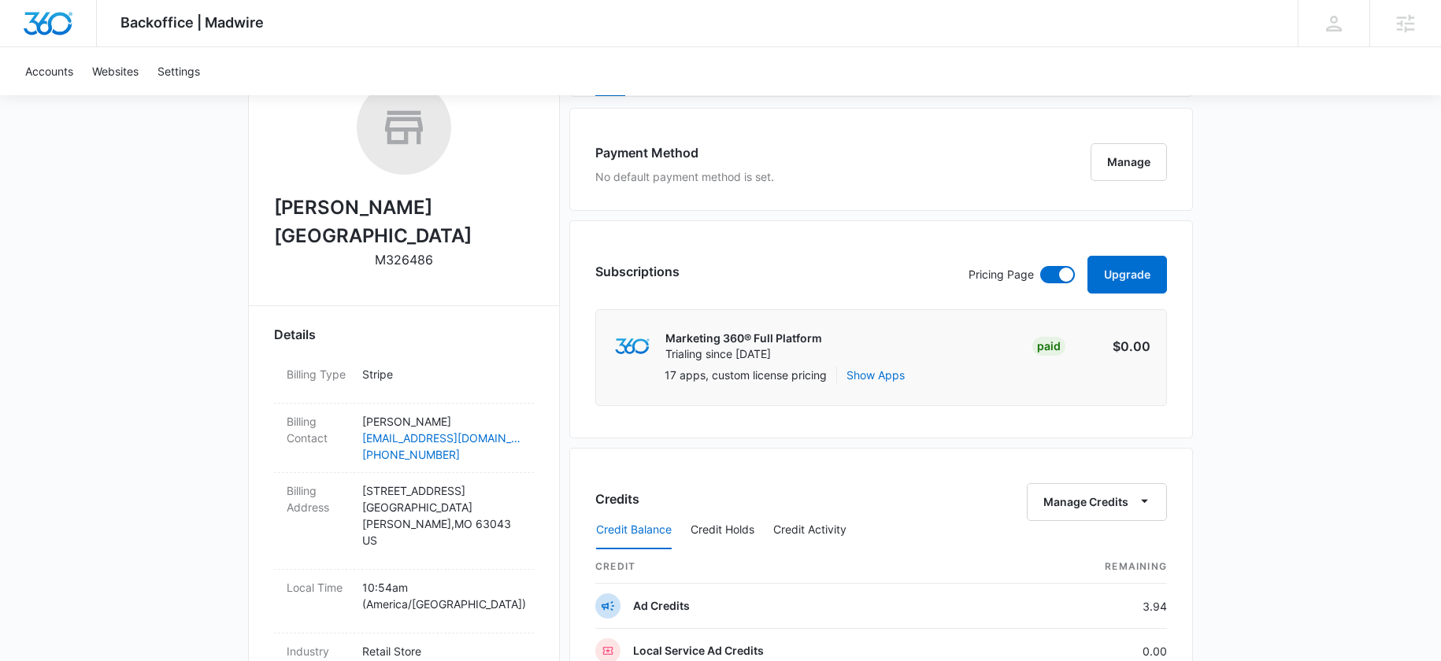
scroll to position [92, 0]
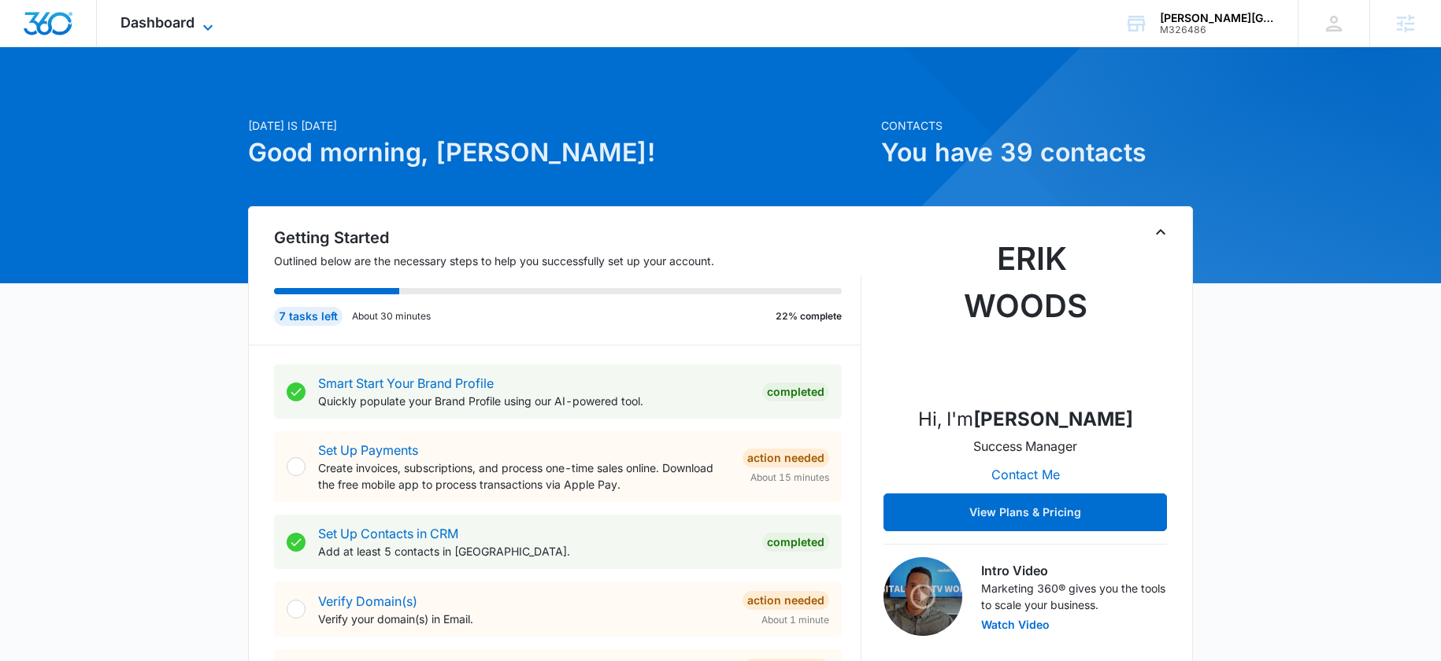
click at [163, 26] on span "Dashboard" at bounding box center [157, 22] width 74 height 17
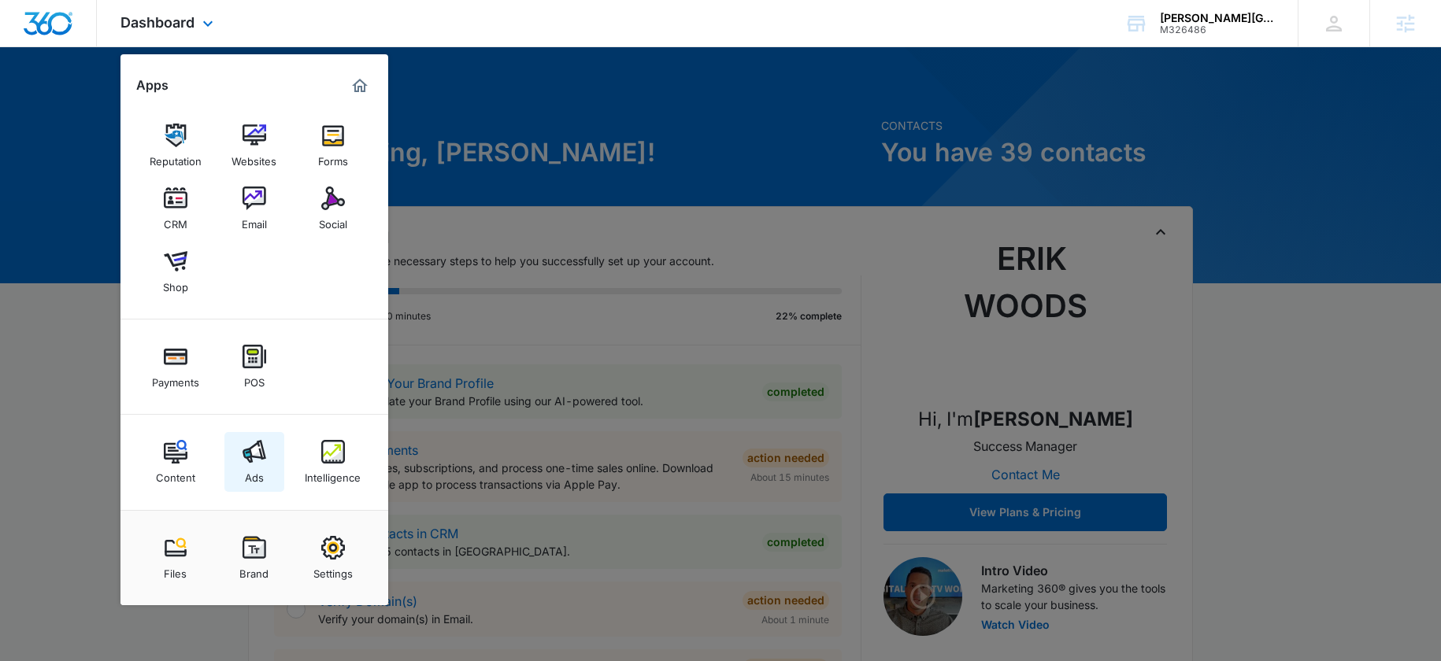
click at [257, 445] on img at bounding box center [254, 452] width 24 height 24
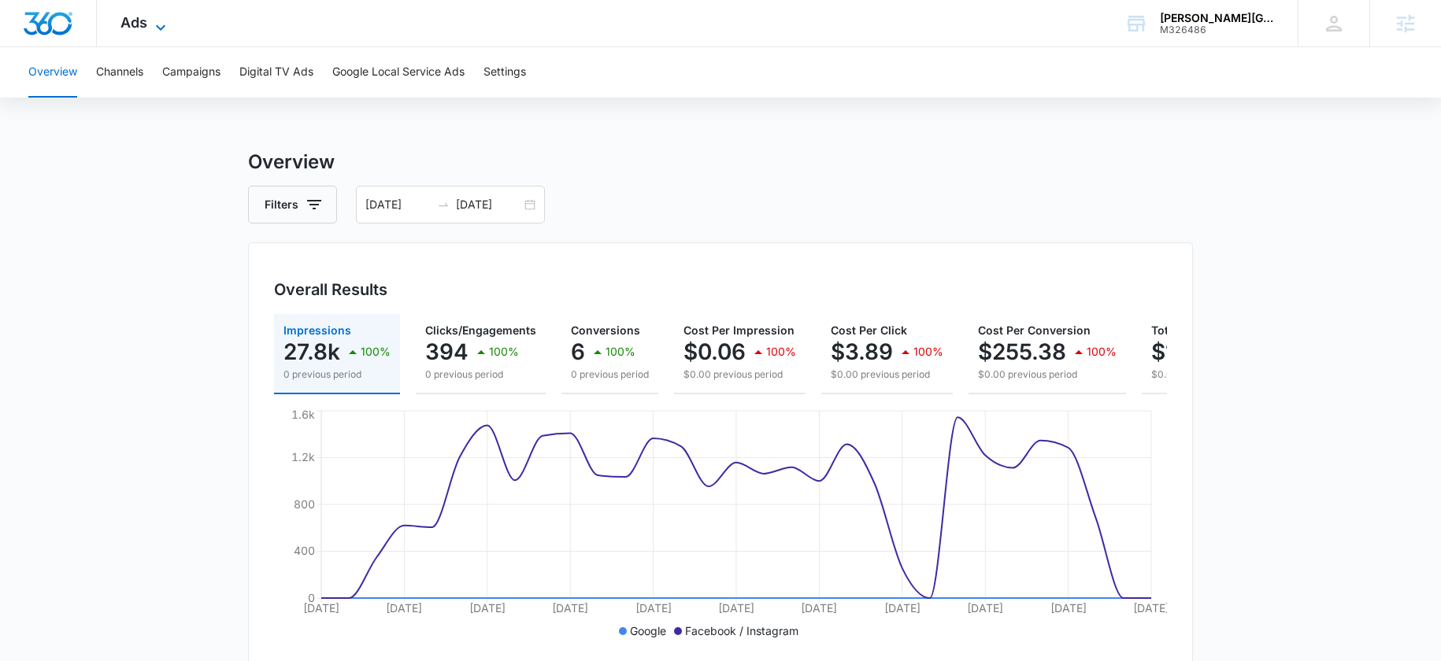
click at [137, 20] on span "Ads" at bounding box center [133, 22] width 27 height 17
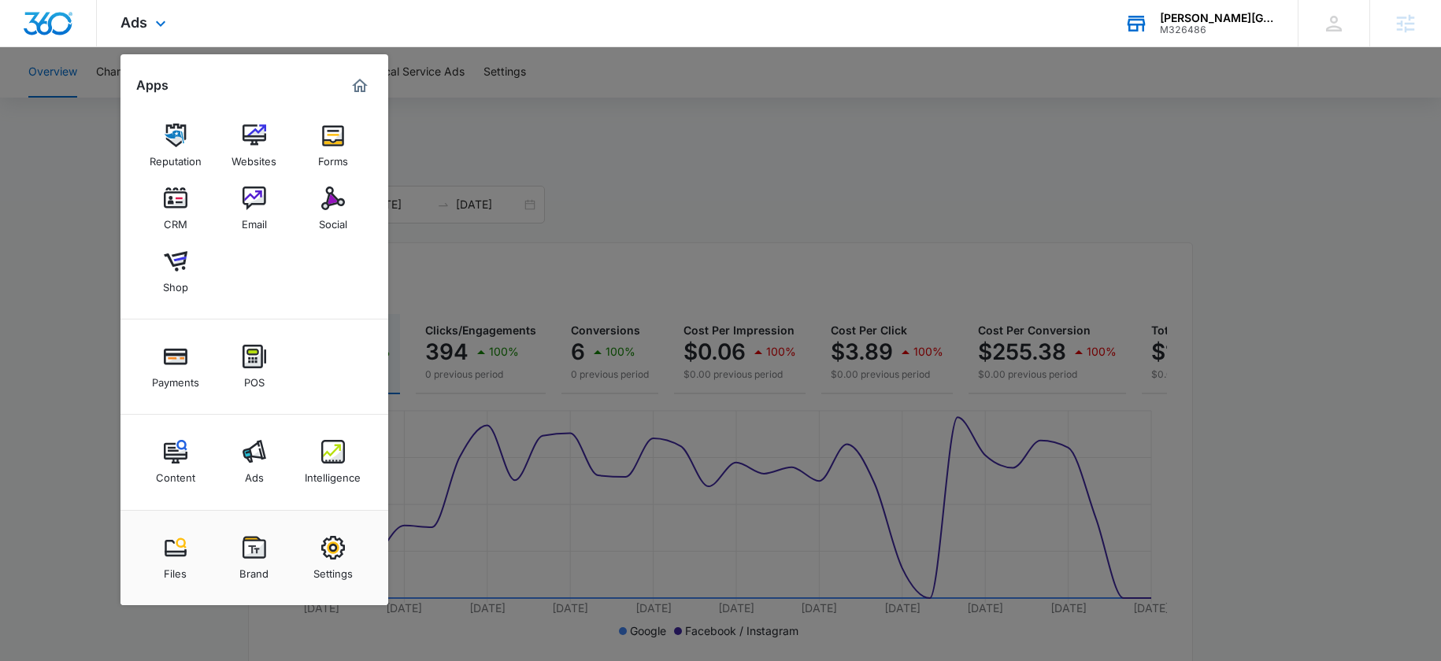
click at [1222, 17] on div "[PERSON_NAME][GEOGRAPHIC_DATA]" at bounding box center [1217, 18] width 115 height 13
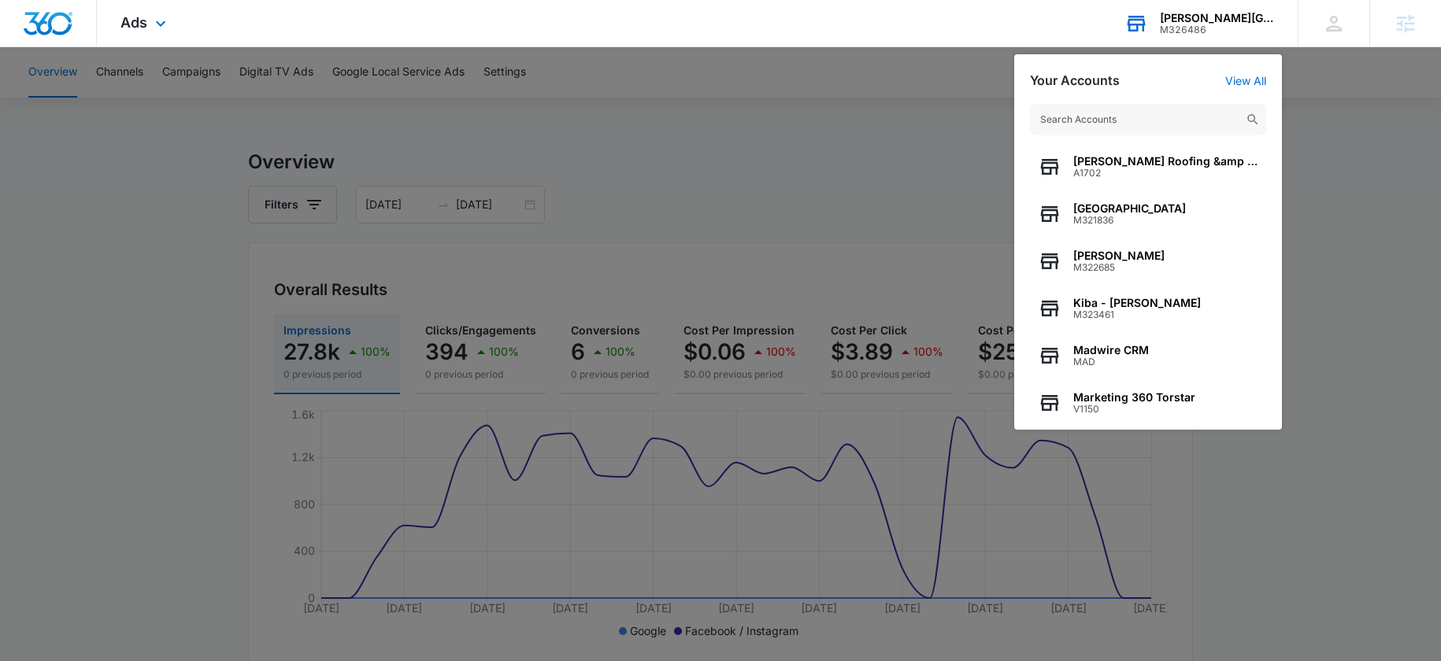
click at [1096, 123] on input "text" at bounding box center [1148, 119] width 236 height 31
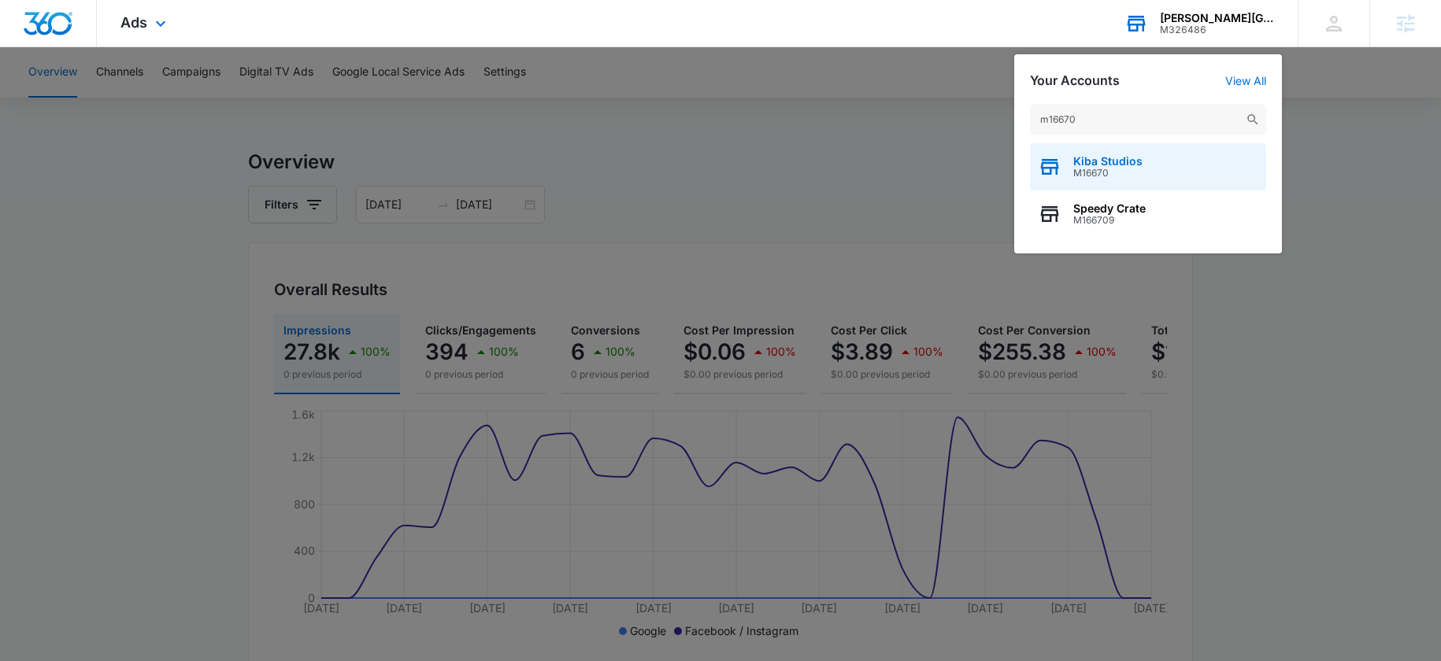
type input "m16670"
click at [1098, 165] on span "Kiba Studios" at bounding box center [1107, 161] width 69 height 13
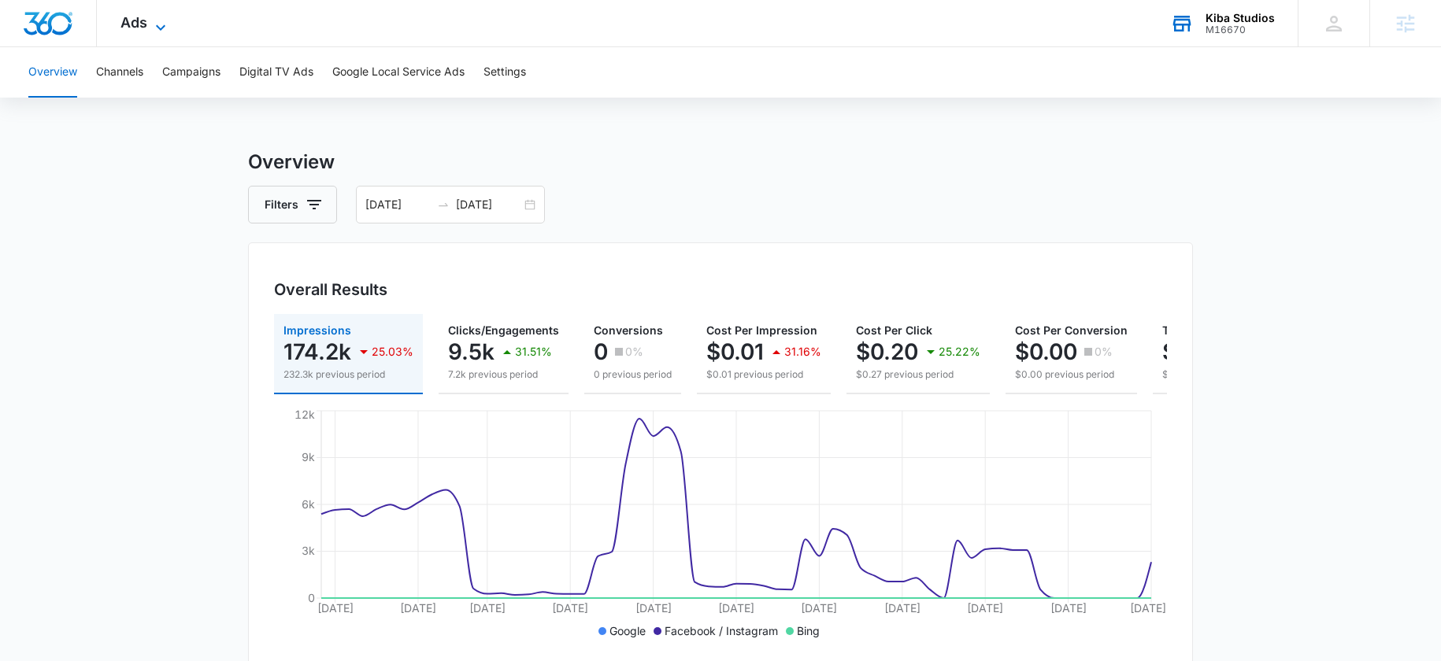
click at [143, 26] on span "Ads" at bounding box center [133, 22] width 27 height 17
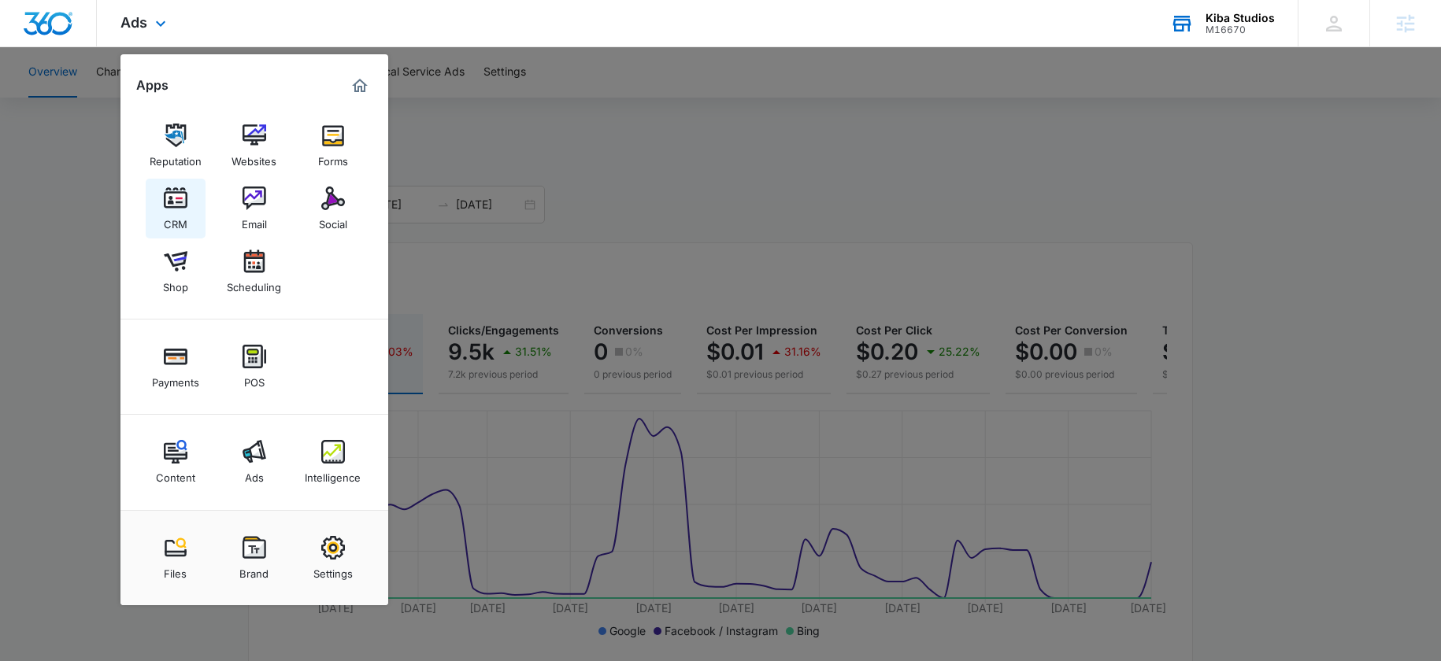
click at [183, 197] on img at bounding box center [176, 199] width 24 height 24
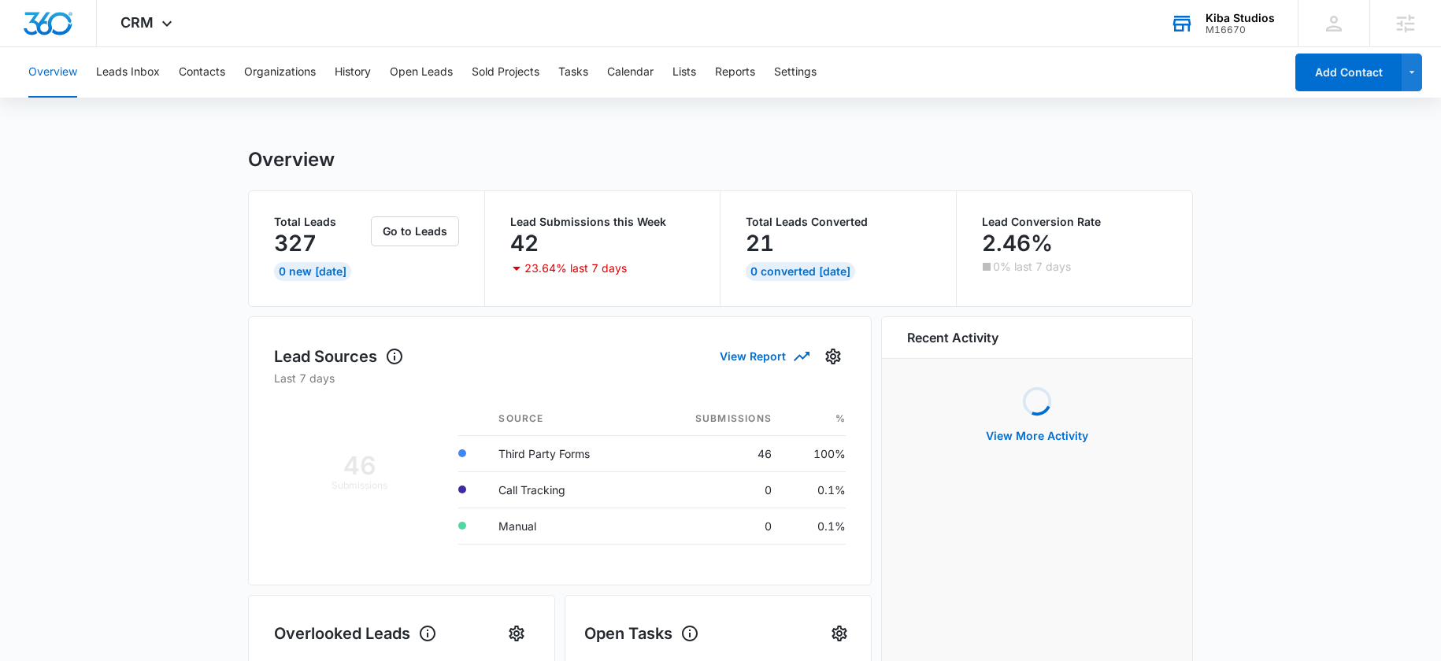
click at [228, 64] on div "Overview Leads Inbox Contacts Organizations History Open Leads Sold Projects Ta…" at bounding box center [651, 72] width 1265 height 50
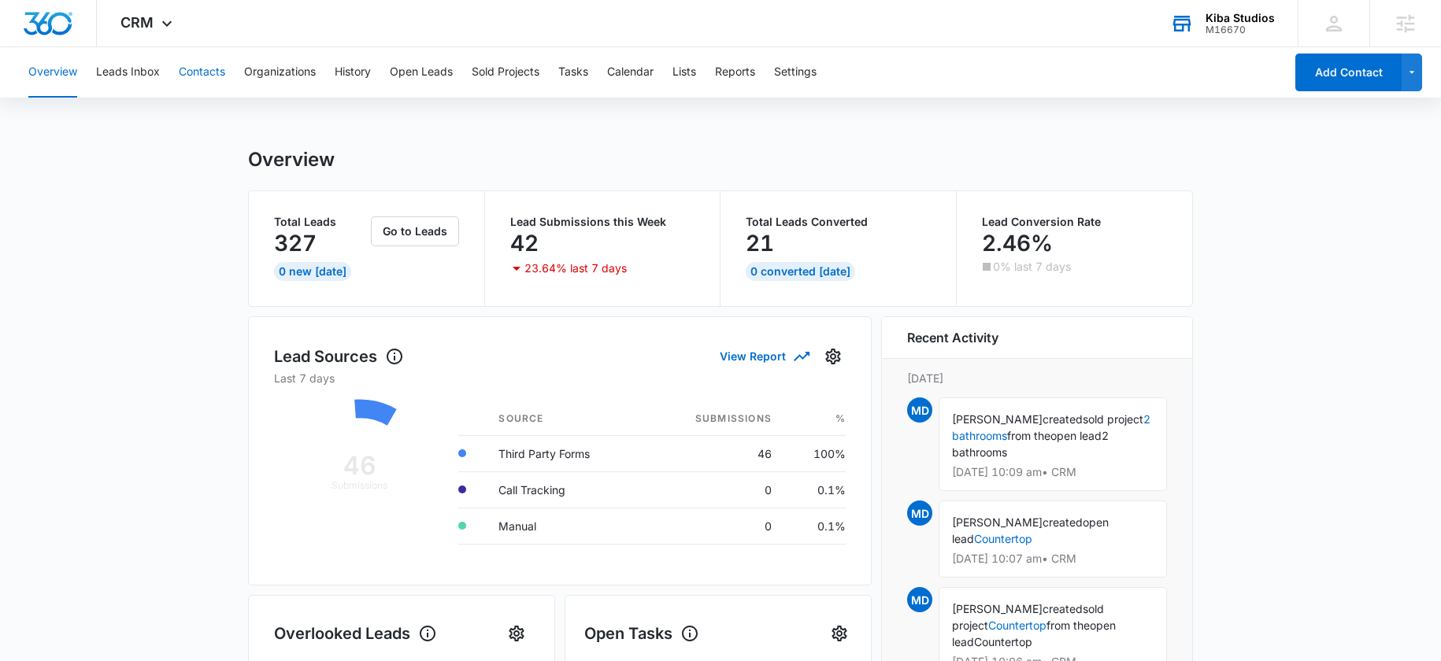
click at [179, 72] on button "Contacts" at bounding box center [202, 72] width 46 height 50
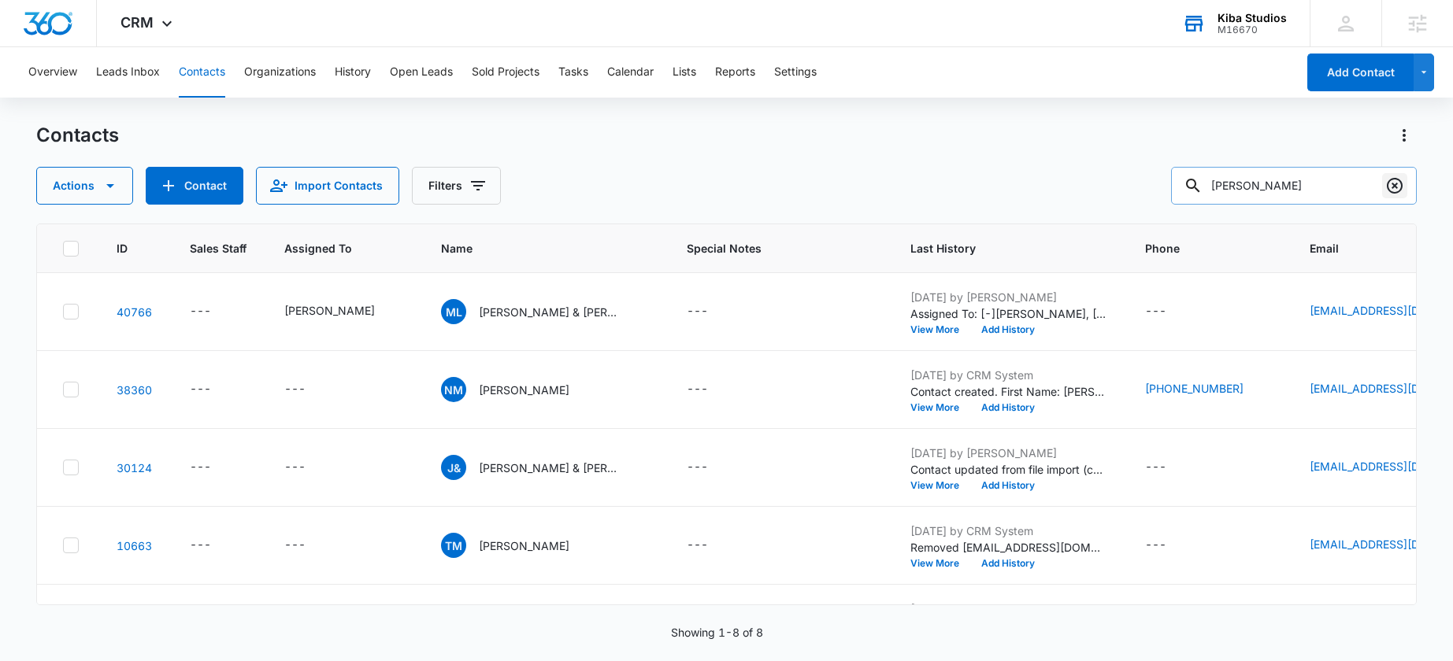
click at [1398, 187] on icon "Clear" at bounding box center [1394, 185] width 19 height 19
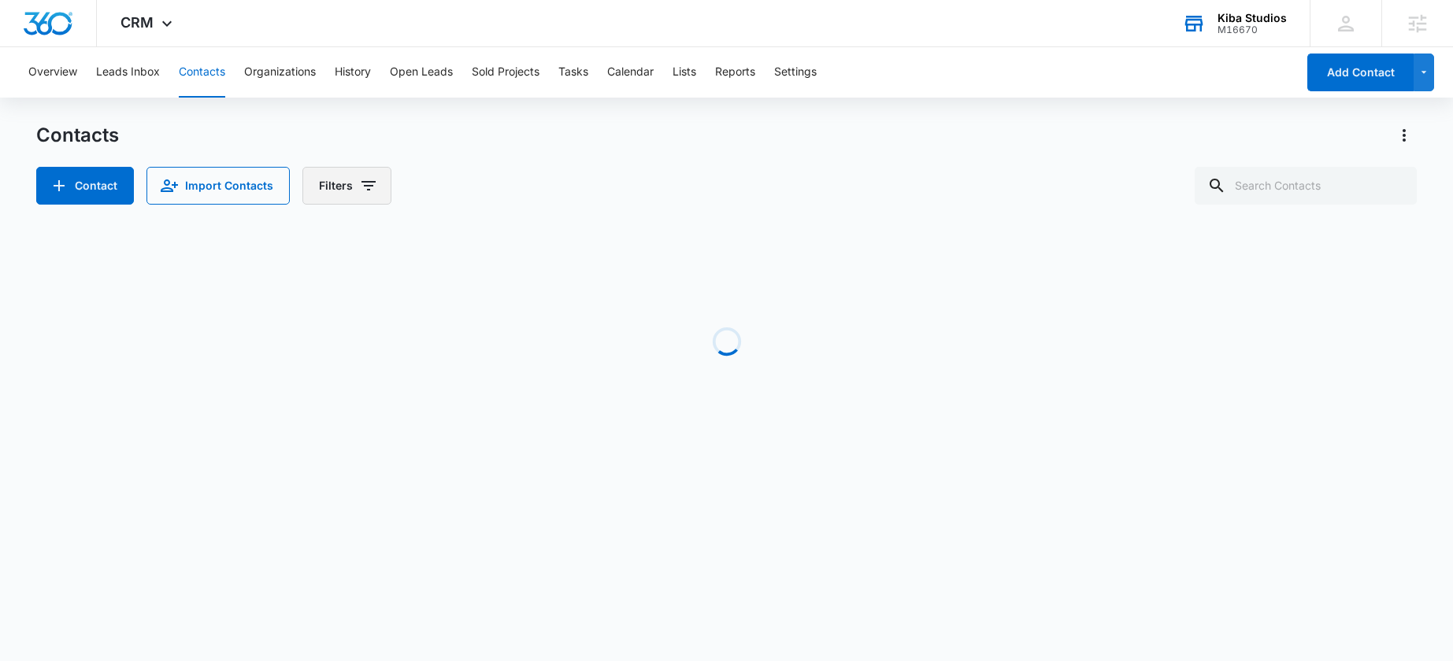
click at [374, 187] on icon "Filters" at bounding box center [368, 185] width 19 height 19
drag, startPoint x: 375, startPoint y: 287, endPoint x: 344, endPoint y: 287, distance: 30.7
click at [375, 286] on div "Sources" at bounding box center [410, 284] width 181 height 25
drag, startPoint x: 335, startPoint y: 285, endPoint x: 371, endPoint y: 286, distance: 35.4
click at [336, 285] on p "Sources" at bounding box center [341, 284] width 42 height 17
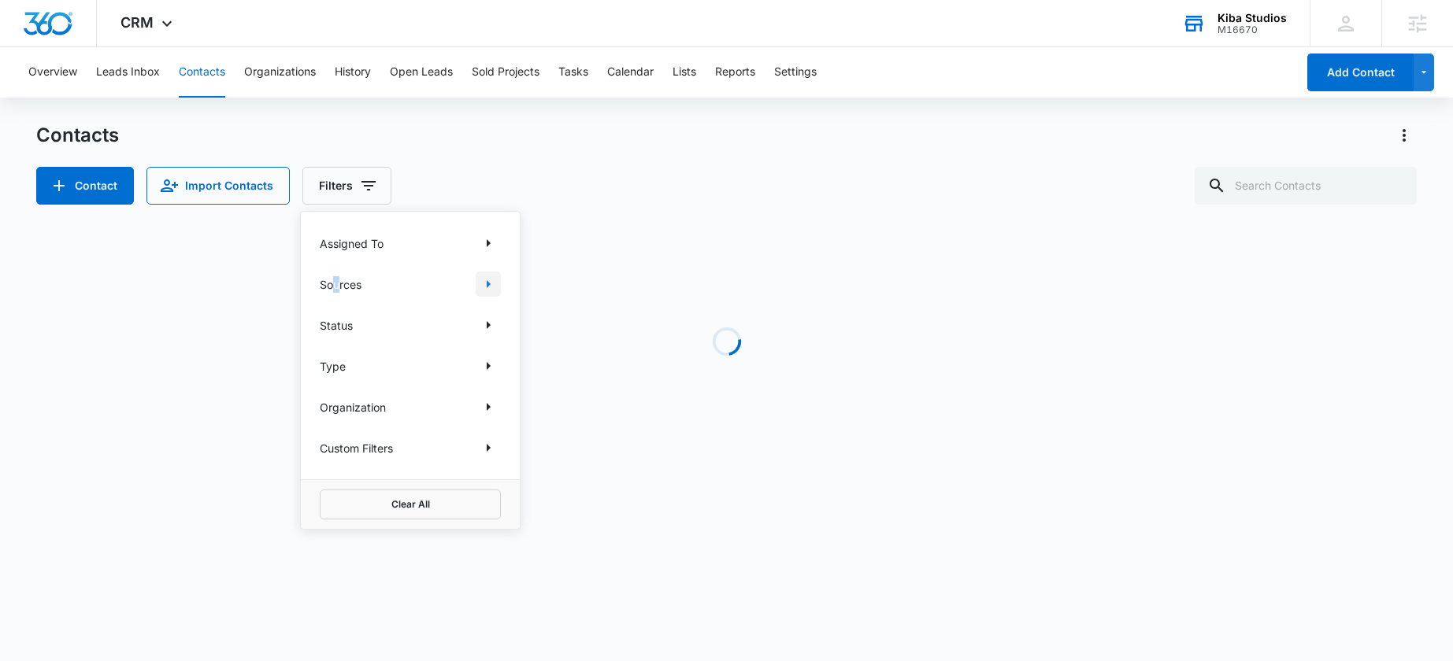
click at [491, 280] on icon "Show Sources filters" at bounding box center [488, 284] width 19 height 19
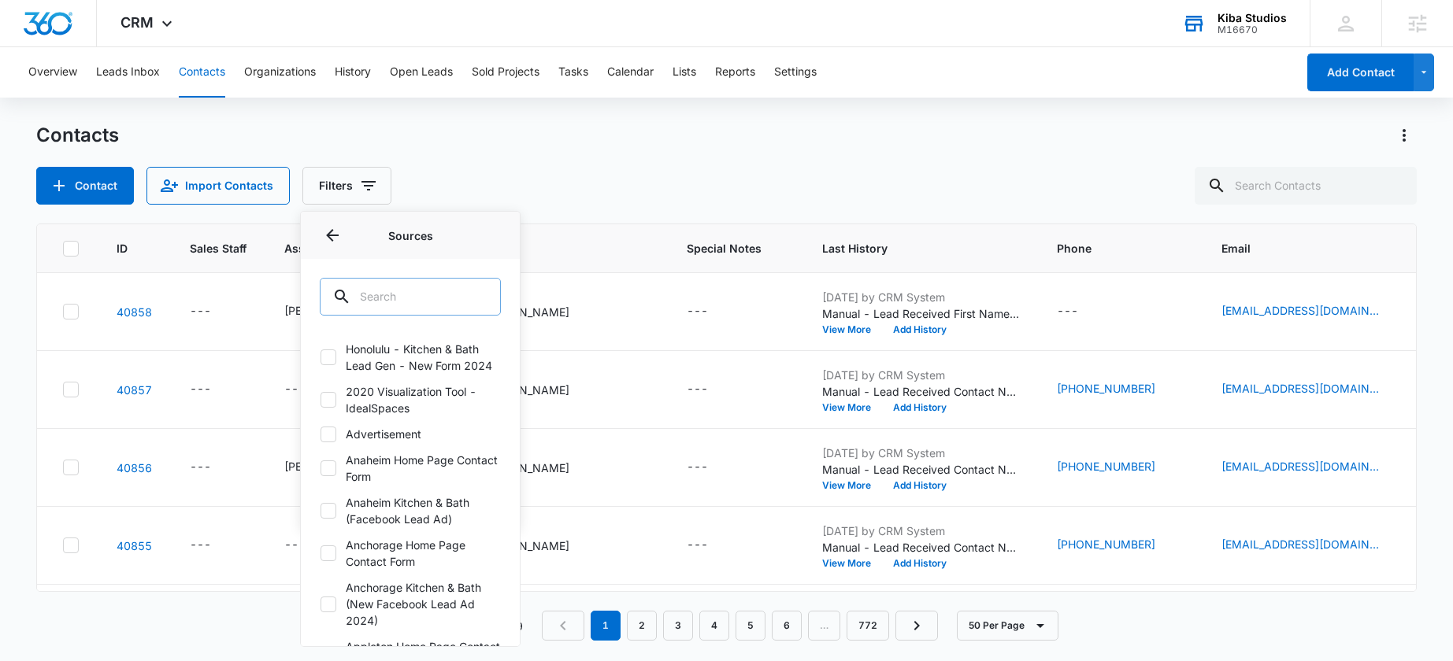
click at [375, 308] on input "text" at bounding box center [410, 297] width 181 height 38
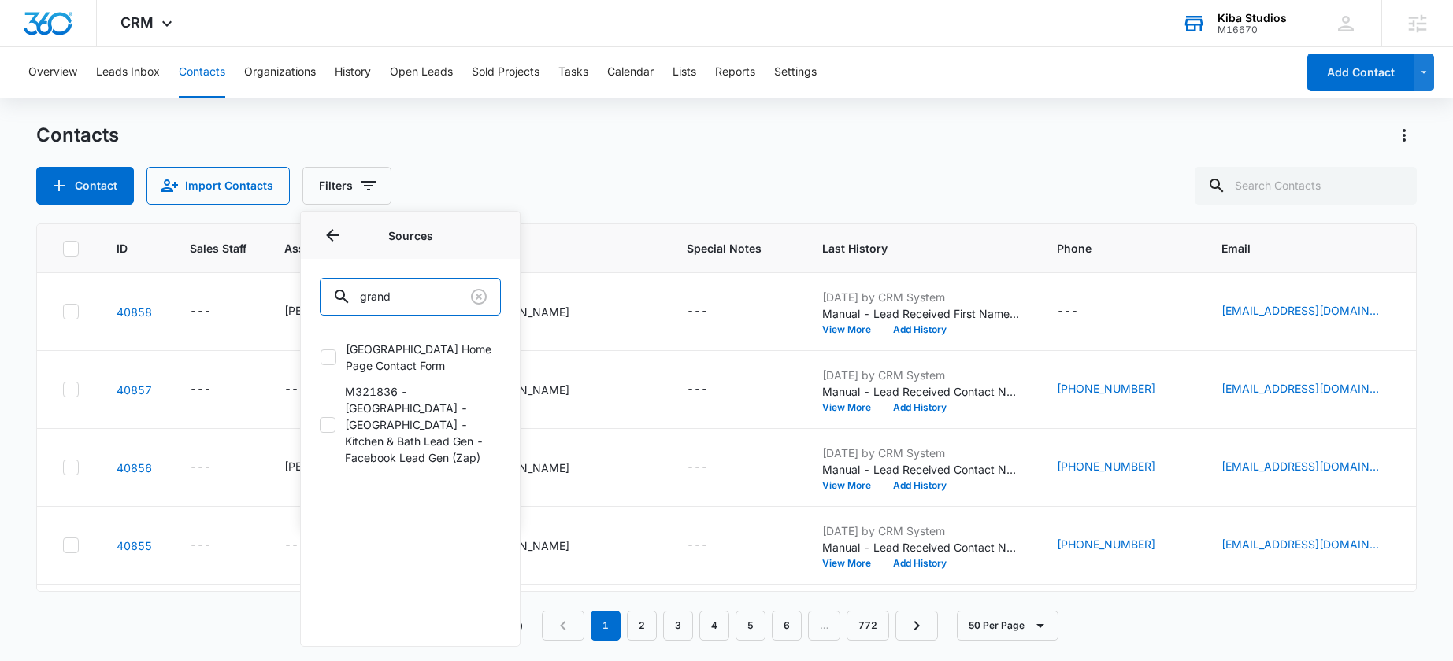
type input "grand"
click at [332, 419] on icon at bounding box center [327, 425] width 14 height 14
click at [320, 424] on input "M321836 - [GEOGRAPHIC_DATA] - [GEOGRAPHIC_DATA] - Kitchen & Bath Lead Gen - Fac…" at bounding box center [320, 424] width 0 height 1
checkbox input "true"
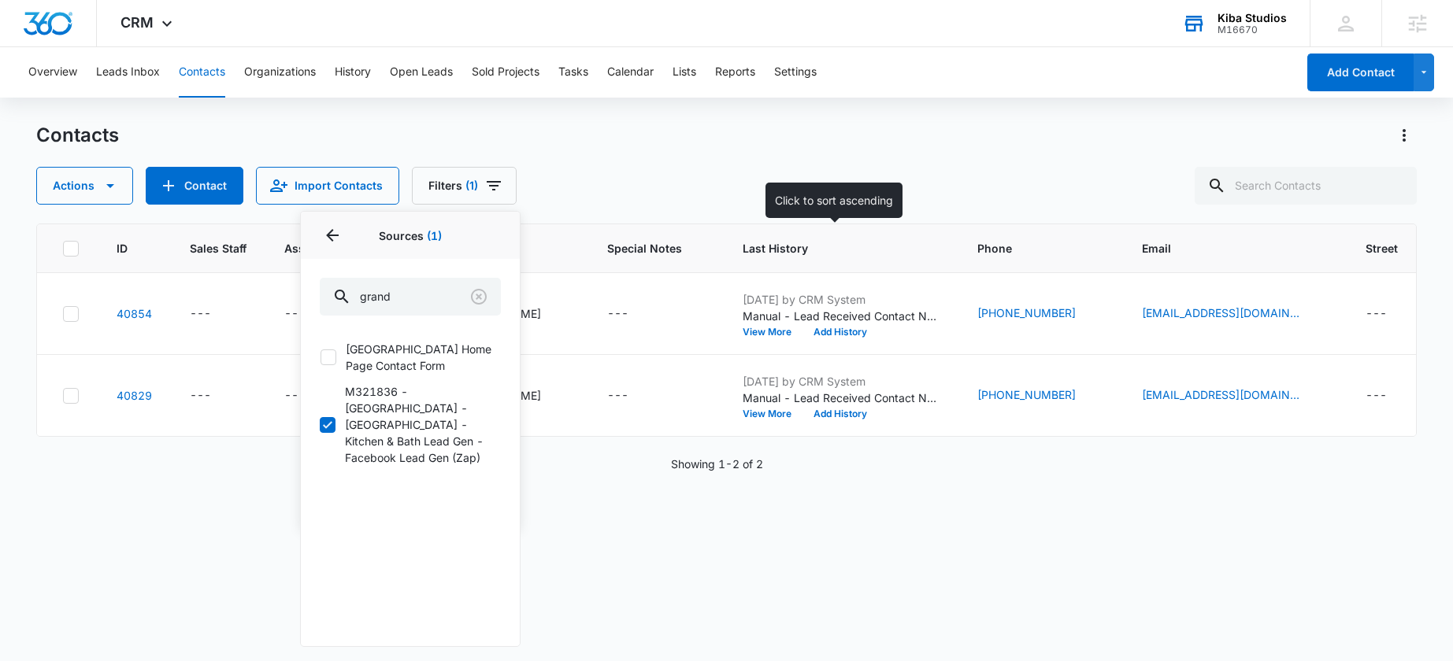
click at [810, 211] on div "Contacts Actions Contact Import Contacts Filters (1) Assigned To Sources 1 Sour…" at bounding box center [726, 391] width 1380 height 537
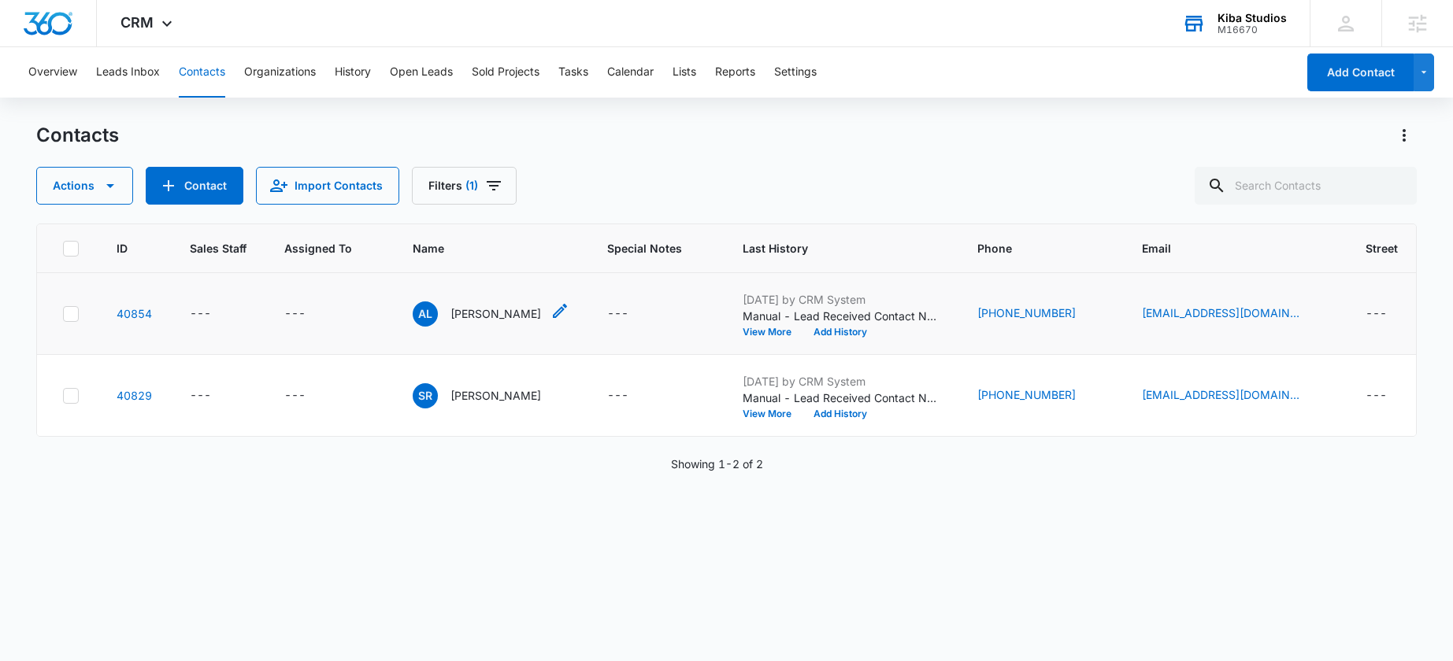
click at [468, 317] on p "[PERSON_NAME]" at bounding box center [495, 313] width 91 height 17
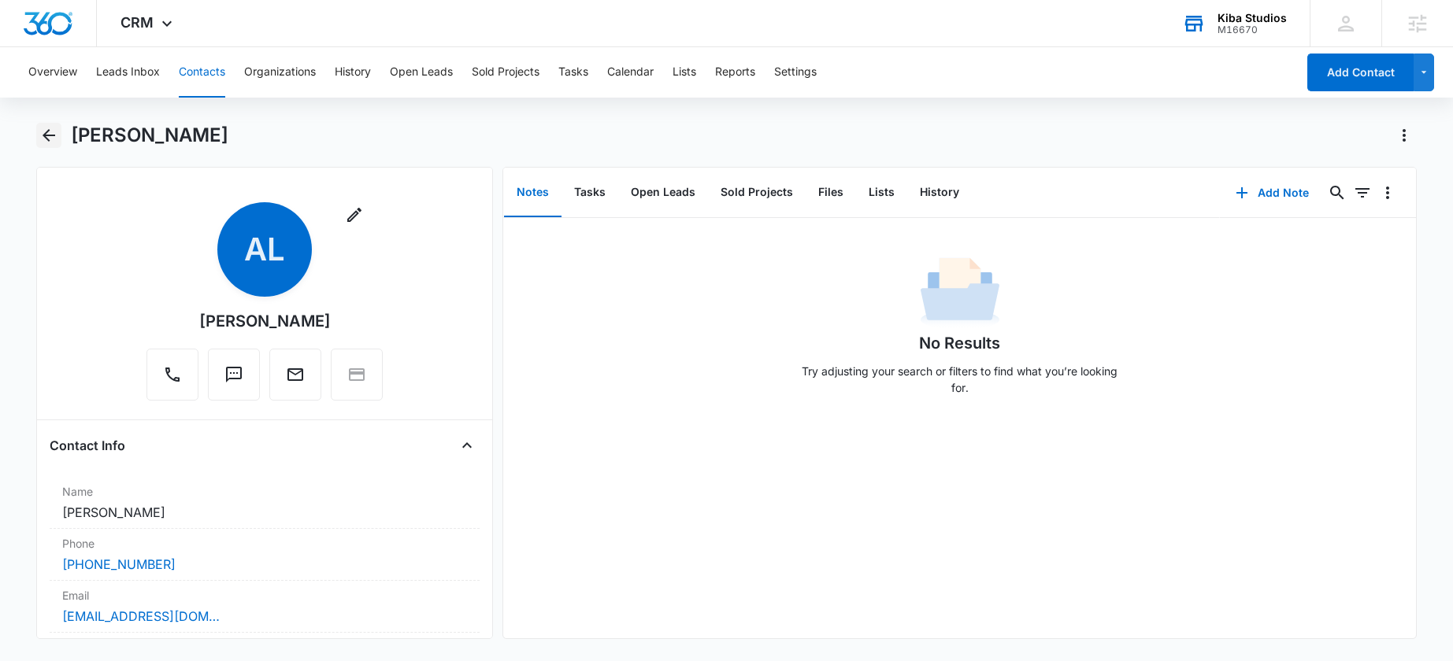
click at [50, 133] on icon "Back" at bounding box center [48, 135] width 19 height 19
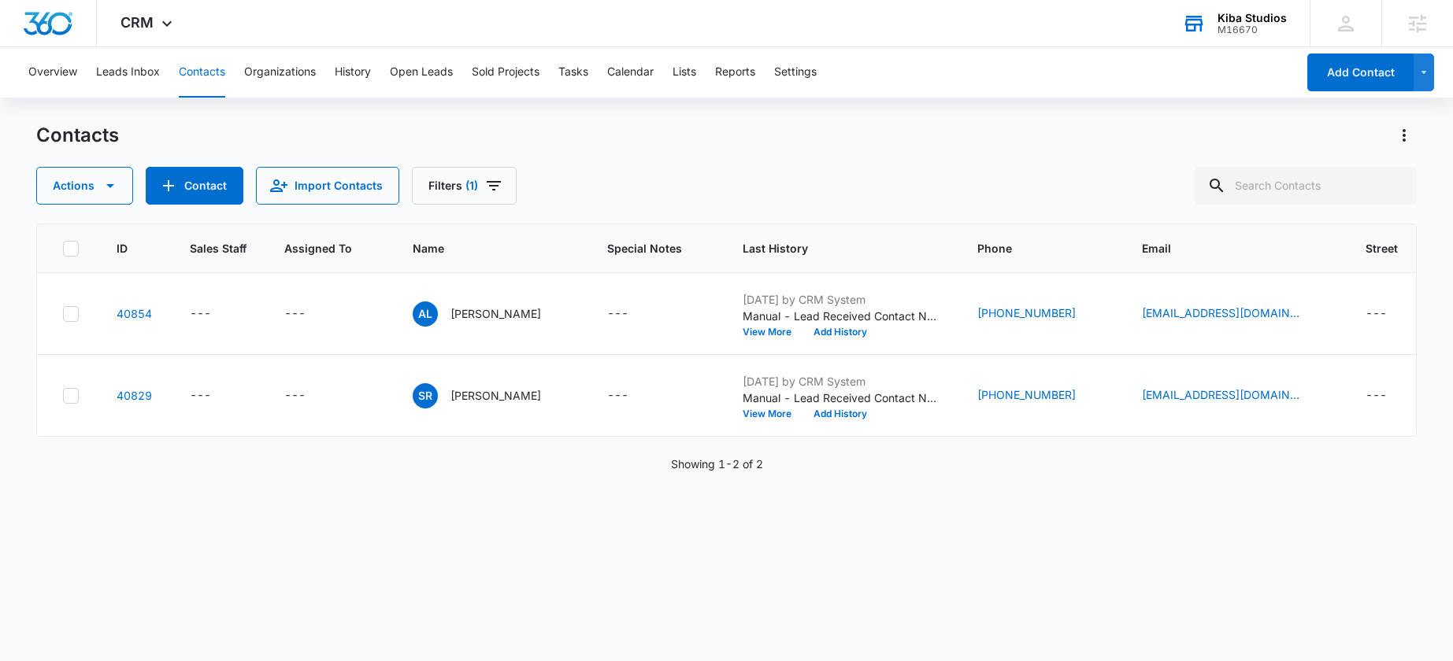
click at [215, 77] on button "Contacts" at bounding box center [202, 72] width 46 height 50
click at [106, 65] on button "Leads Inbox" at bounding box center [128, 72] width 64 height 50
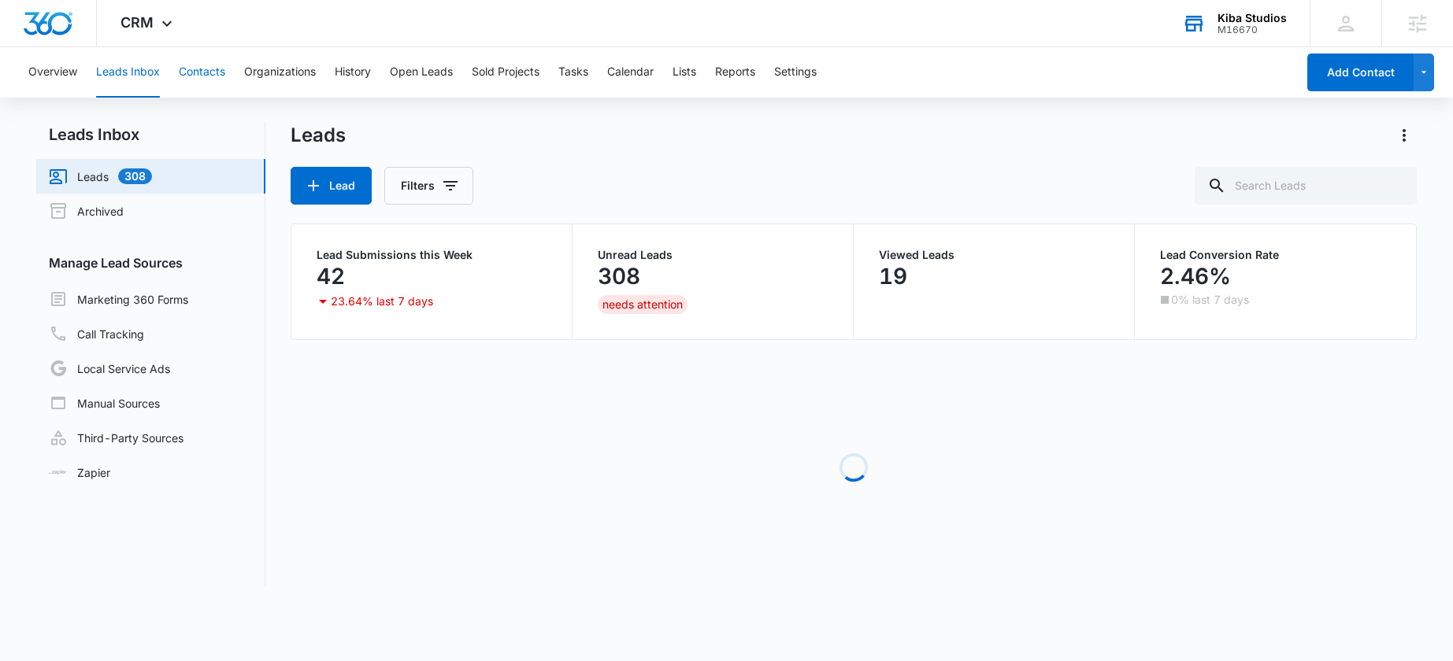
click at [191, 73] on button "Contacts" at bounding box center [202, 72] width 46 height 50
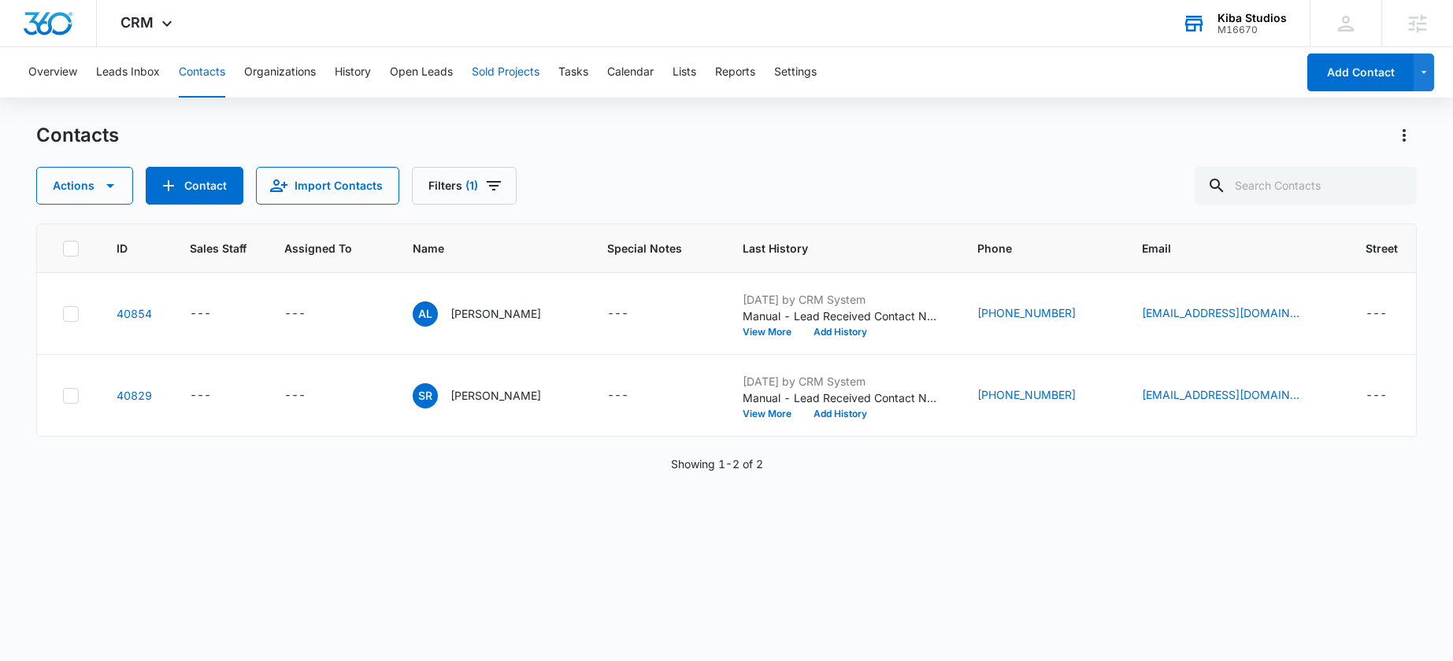
click at [521, 72] on button "Sold Projects" at bounding box center [506, 72] width 68 height 50
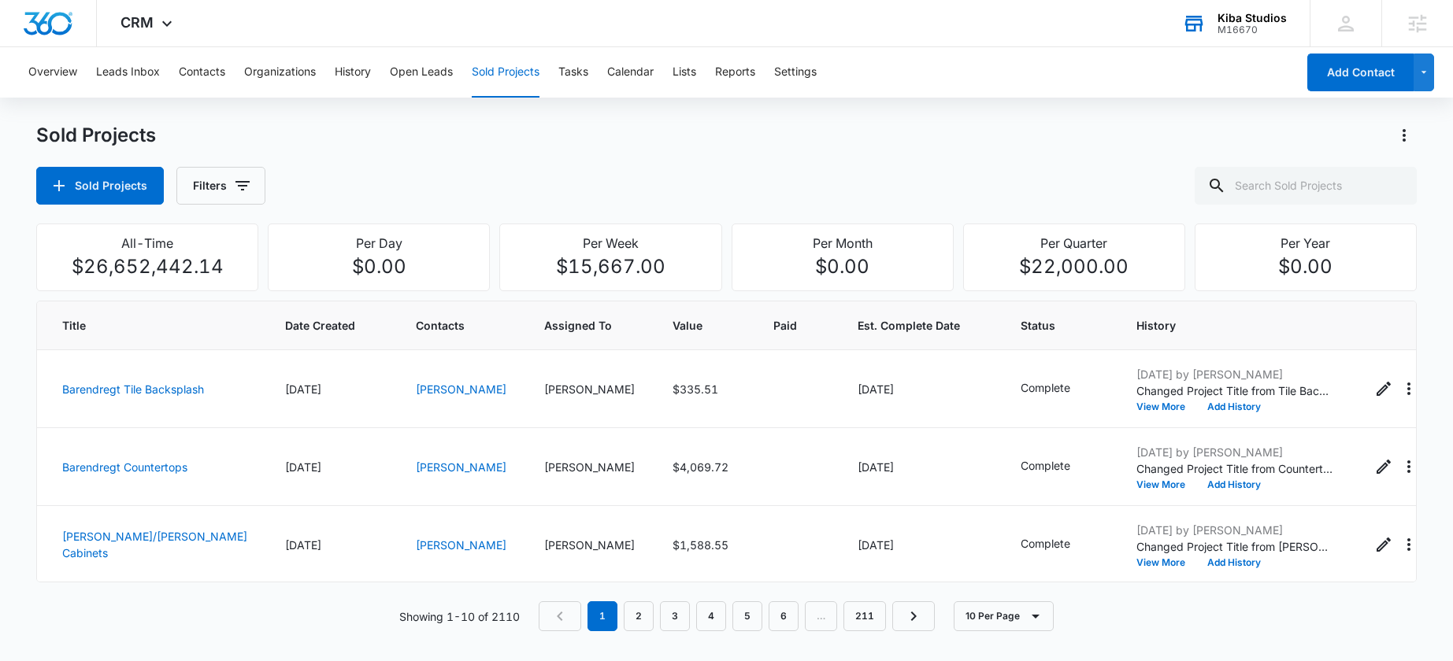
click at [1242, 20] on div "Kiba Studios" at bounding box center [1251, 18] width 69 height 13
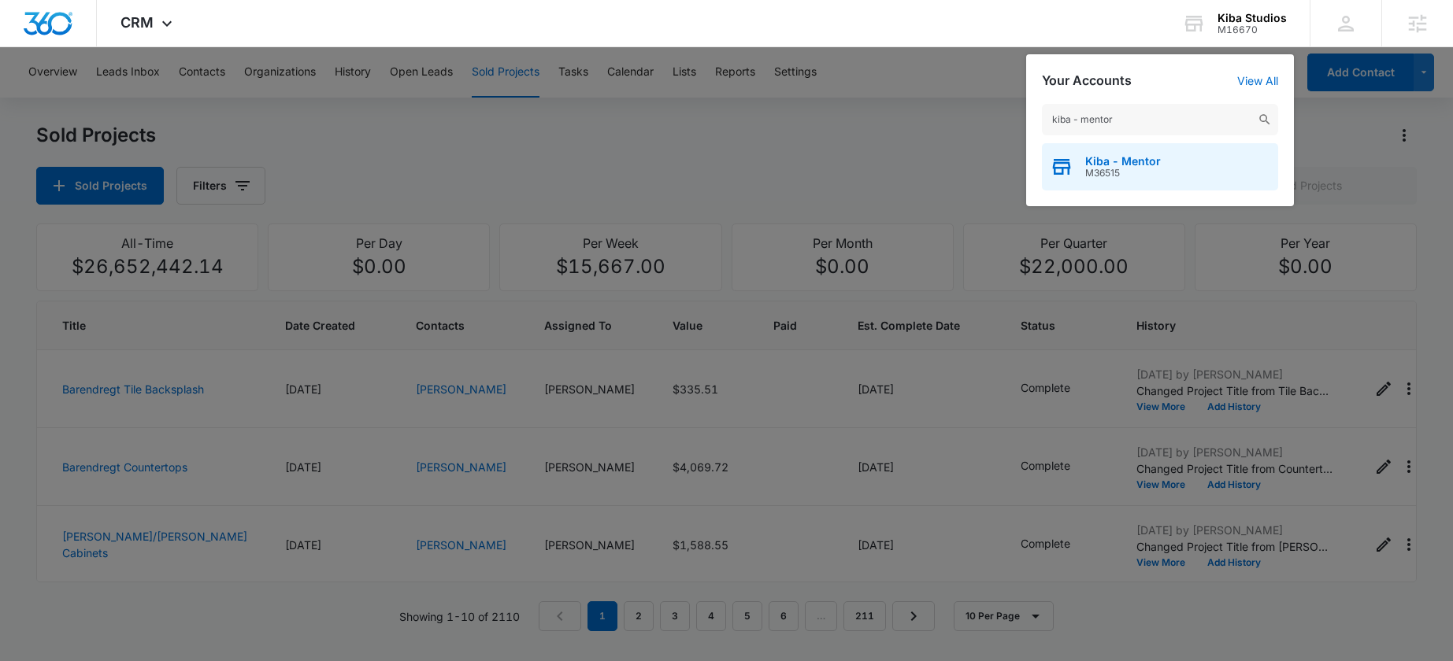
type input "kiba - mentor"
click at [1146, 161] on span "Kiba - Mentor" at bounding box center [1123, 161] width 76 height 13
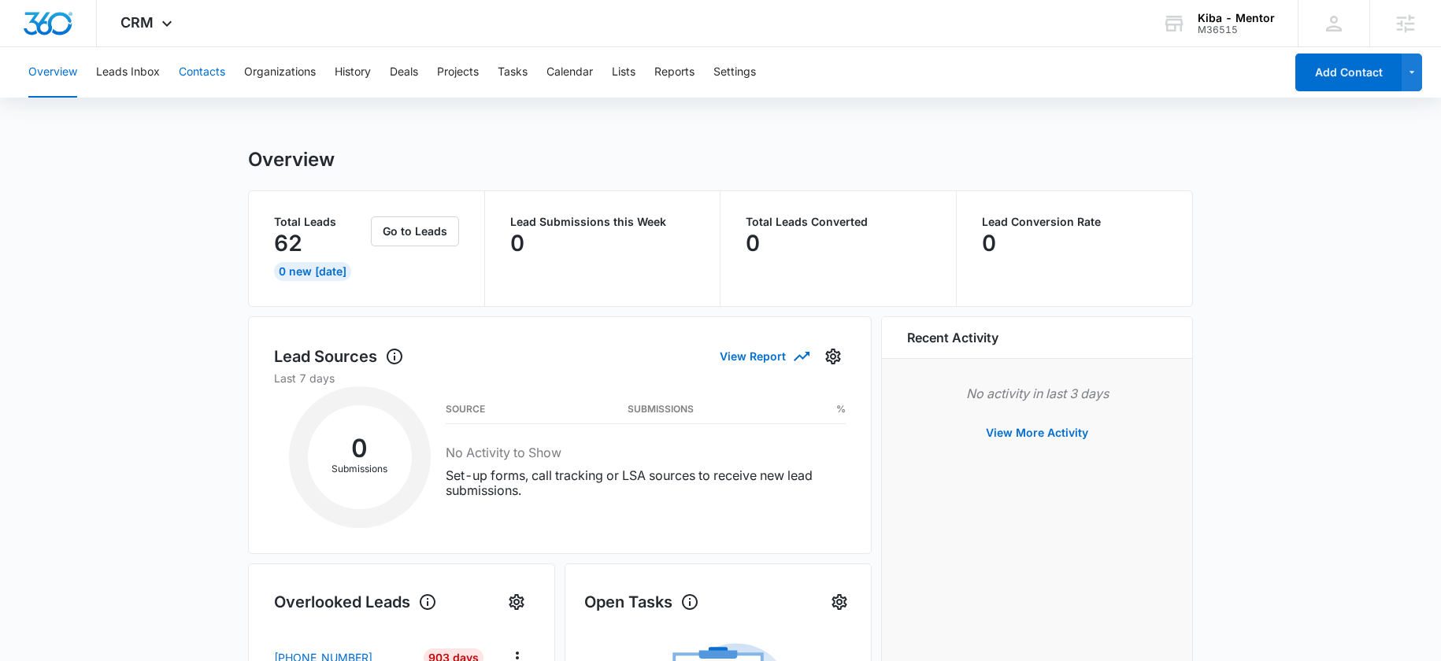
click at [193, 79] on button "Contacts" at bounding box center [202, 72] width 46 height 50
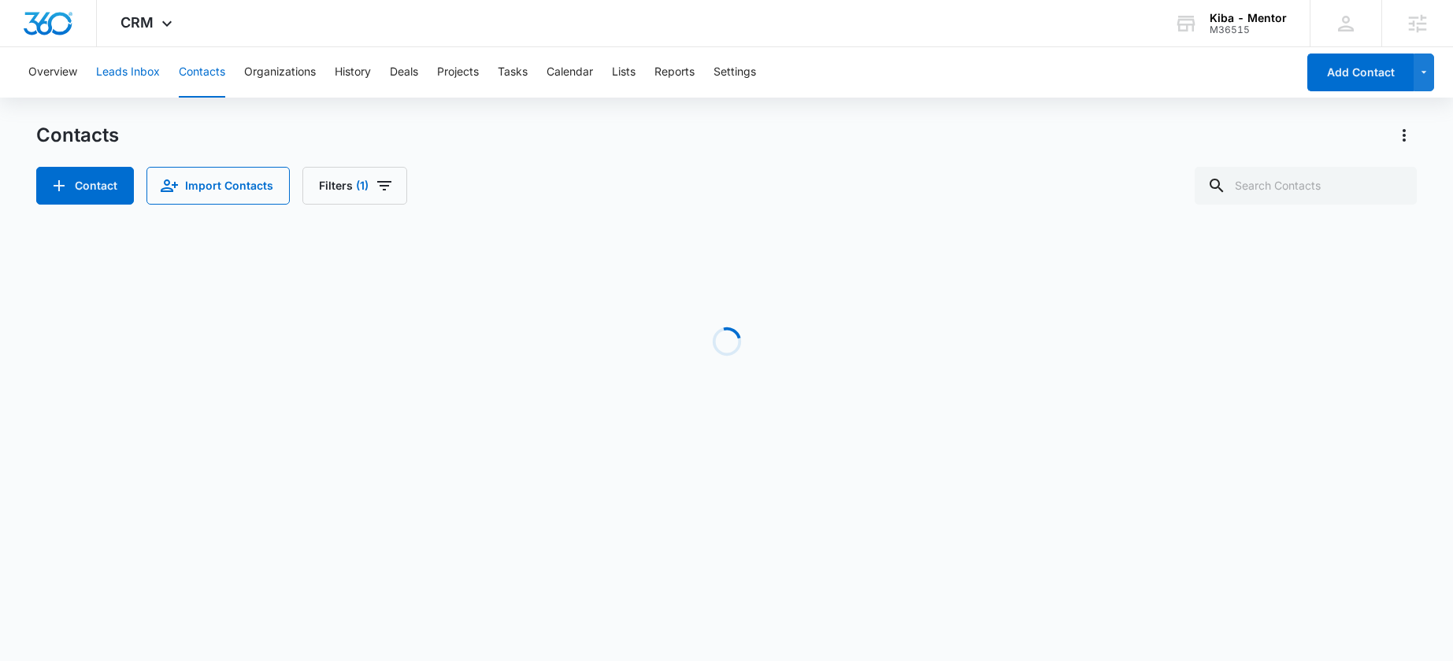
click at [125, 76] on button "Leads Inbox" at bounding box center [128, 72] width 64 height 50
click at [150, 26] on span "CRM" at bounding box center [136, 22] width 33 height 17
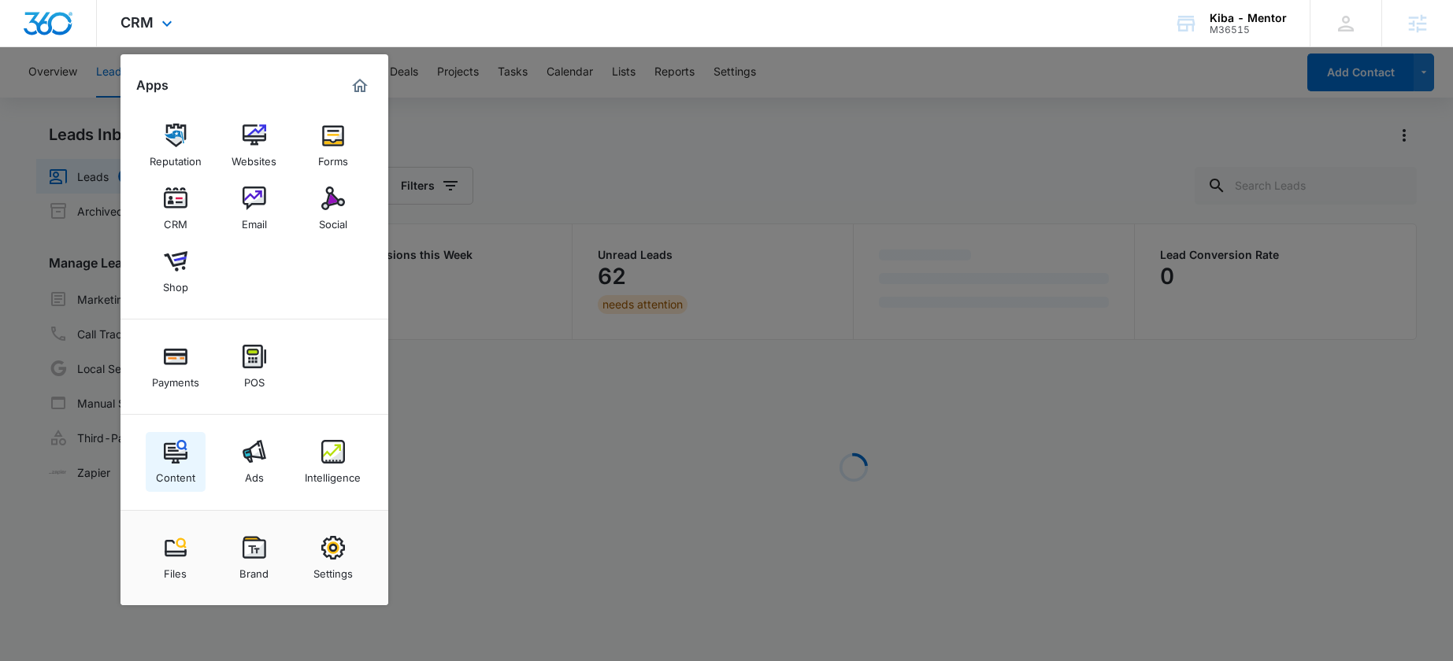
click at [189, 464] on div "Content" at bounding box center [175, 474] width 39 height 20
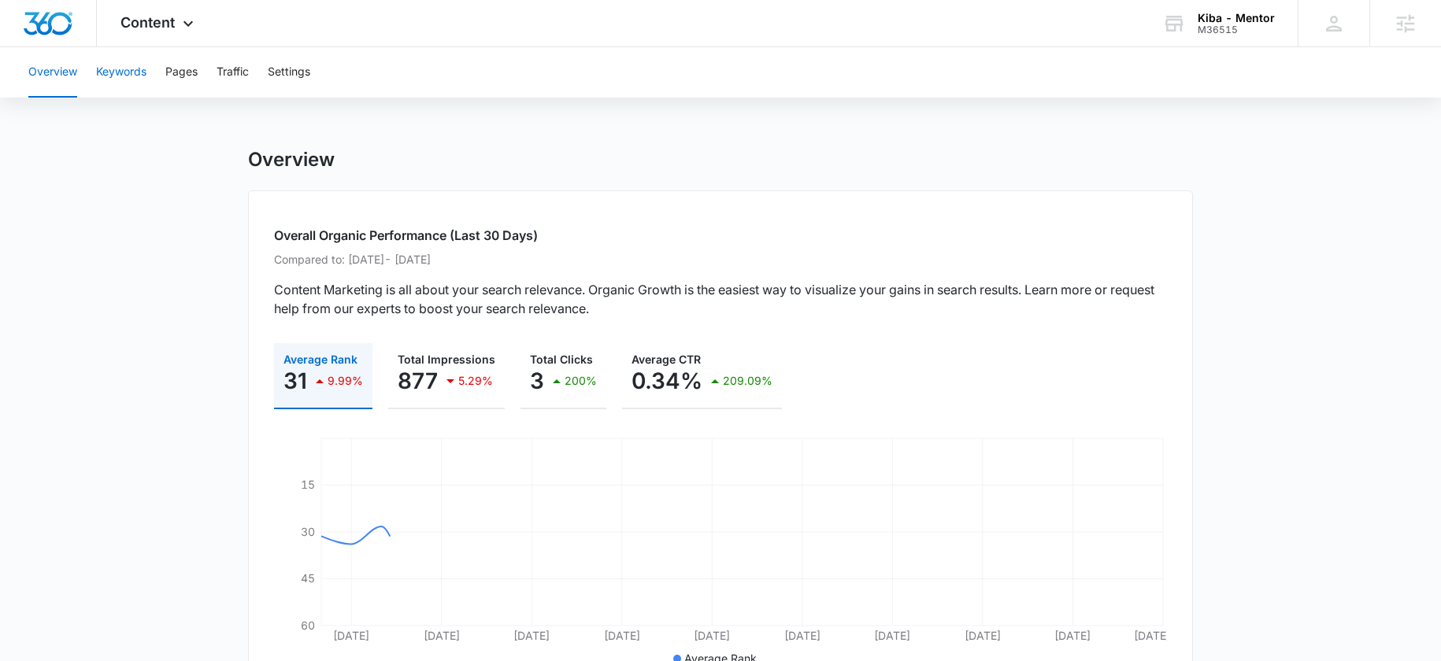
click at [97, 70] on button "Keywords" at bounding box center [121, 72] width 50 height 50
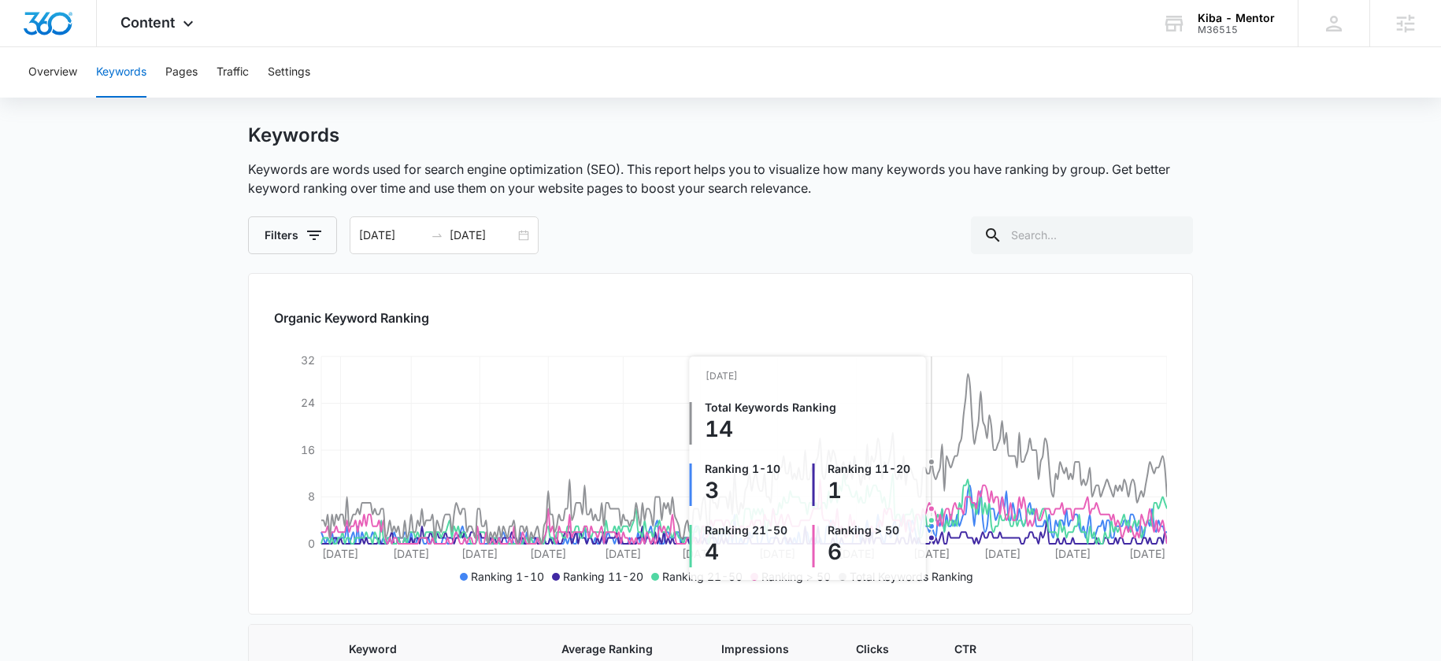
scroll to position [331, 0]
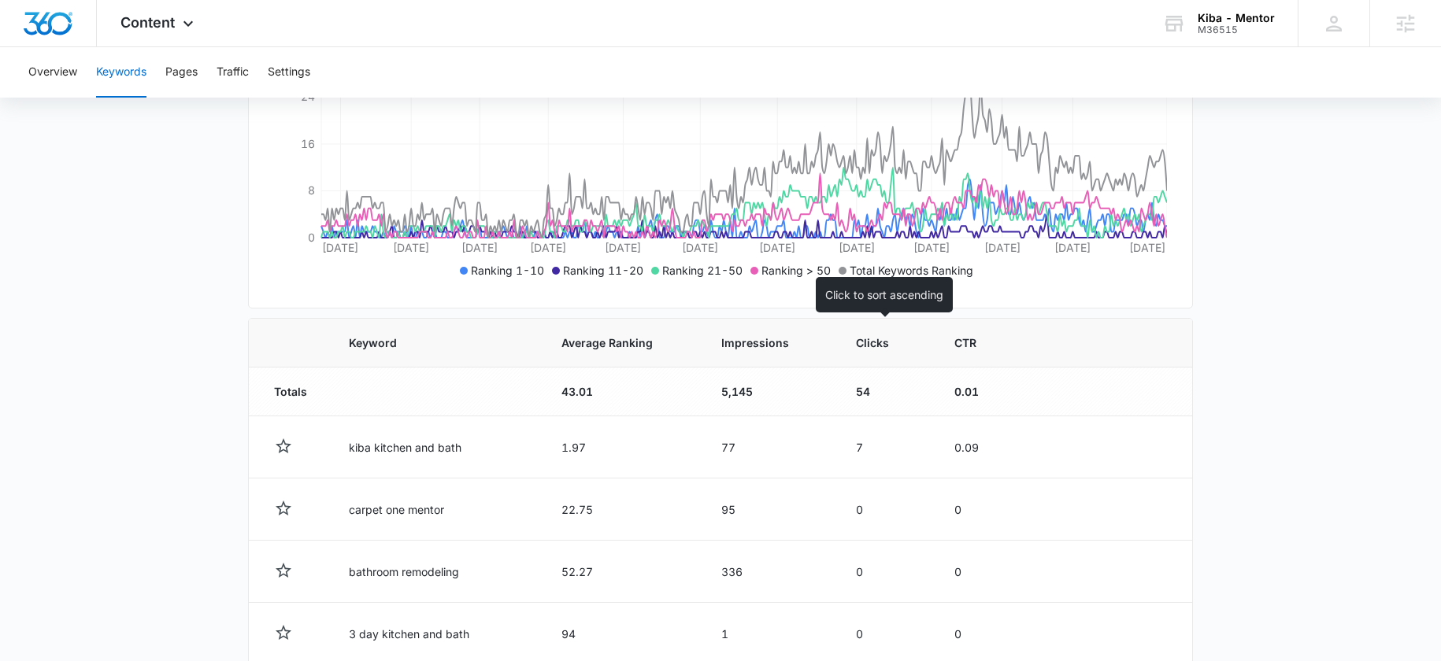
click at [861, 345] on span "Clicks" at bounding box center [875, 343] width 38 height 17
click at [861, 358] on th "Clicks" at bounding box center [886, 343] width 98 height 49
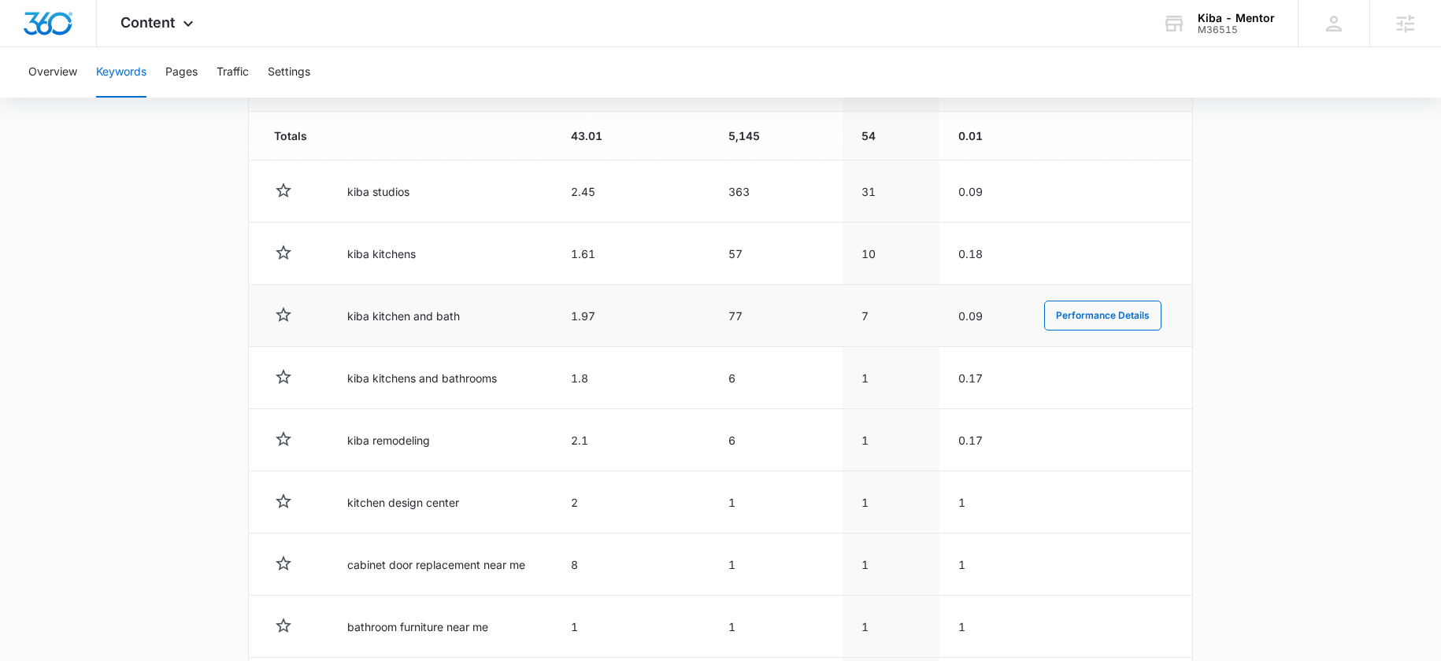
scroll to position [794, 0]
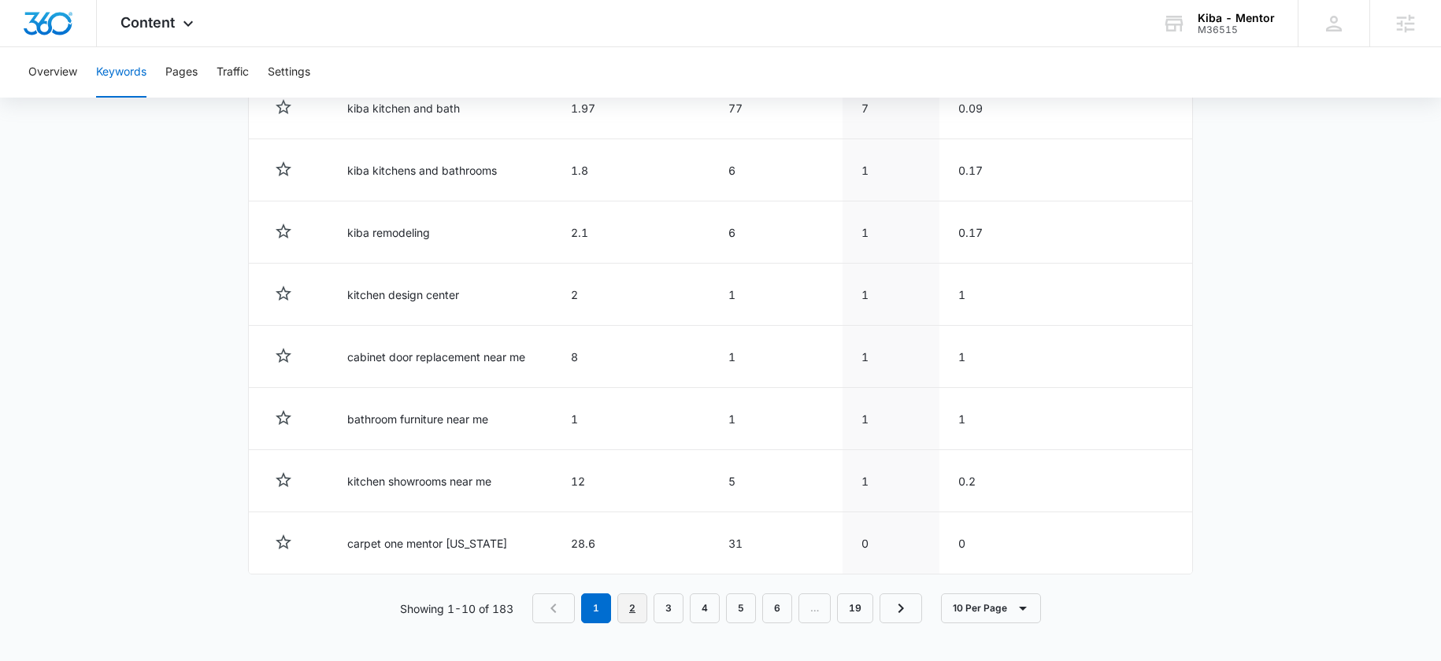
click at [626, 605] on link "2" at bounding box center [632, 609] width 30 height 30
